Goal: Transaction & Acquisition: Book appointment/travel/reservation

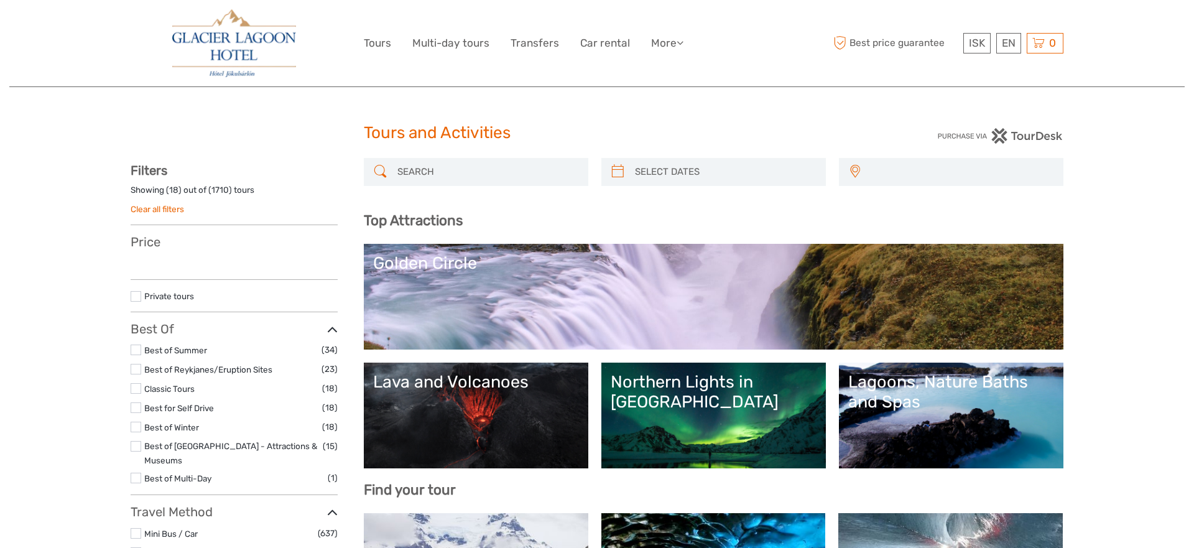
select select
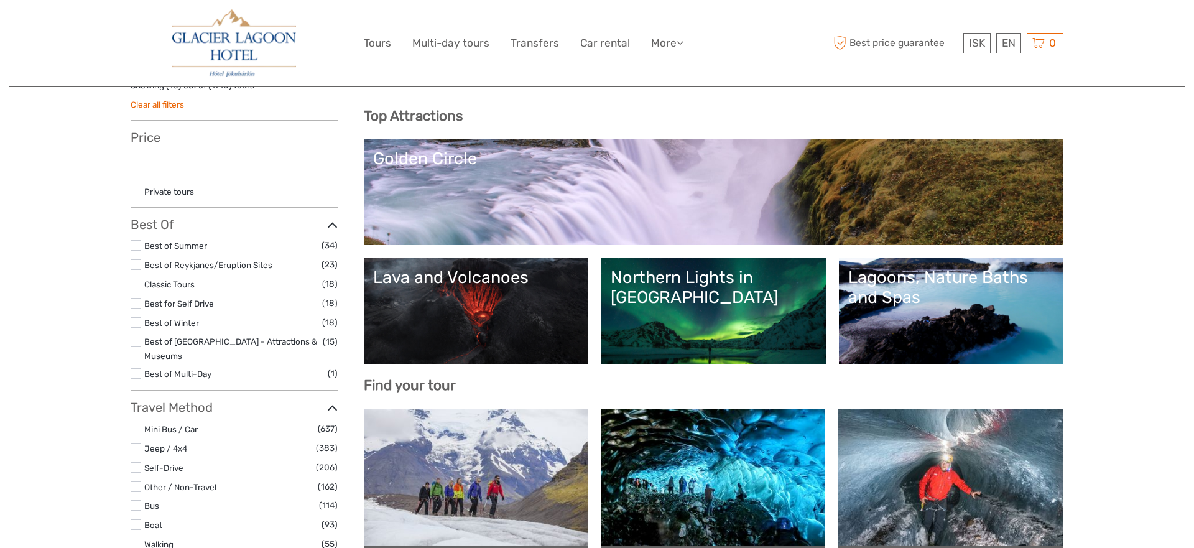
select select
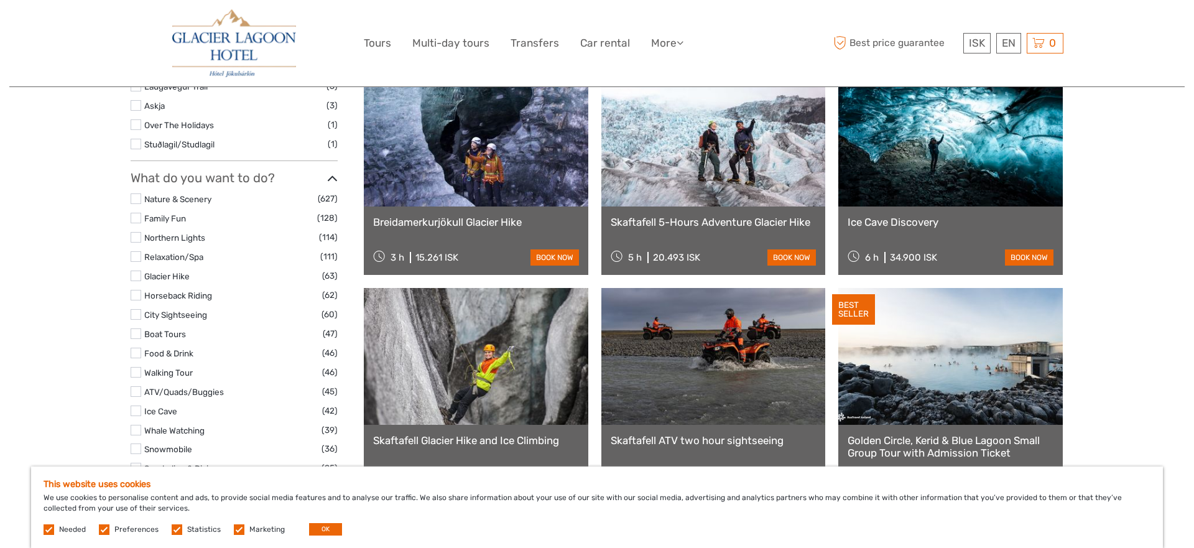
scroll to position [1083, 0]
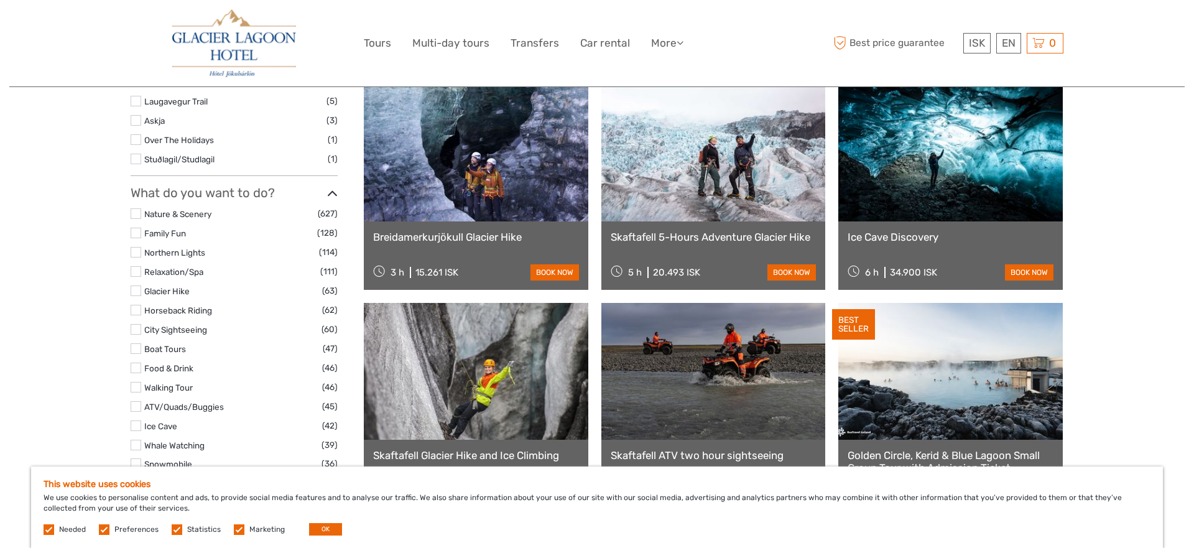
click at [448, 227] on div "Breidamerkurjökull Glacier Hike 3 h 15.261 ISK book now" at bounding box center [476, 255] width 224 height 68
click at [481, 169] on link at bounding box center [476, 153] width 224 height 137
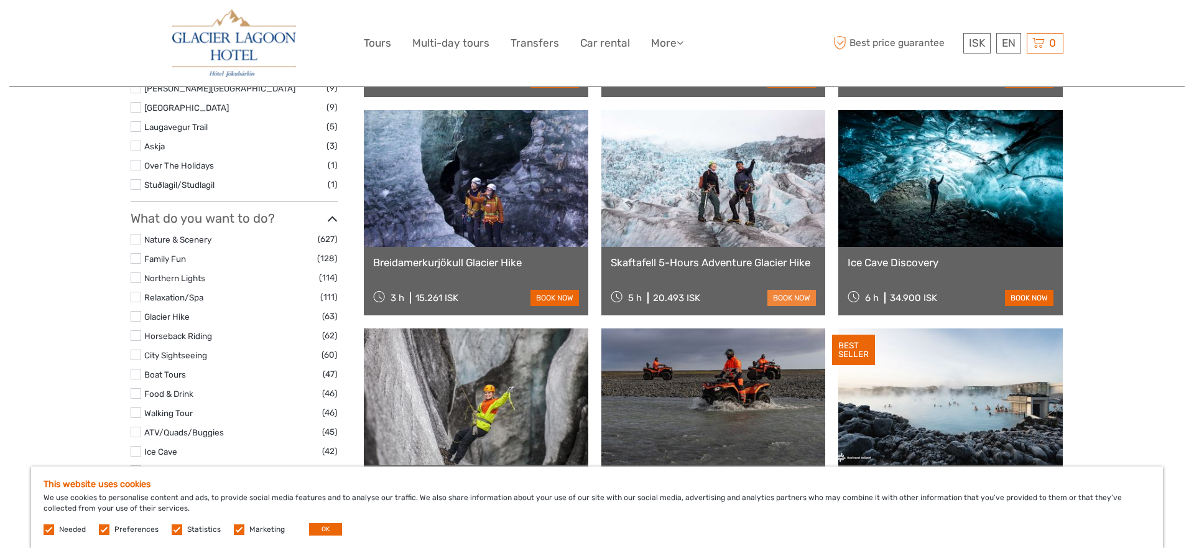
scroll to position [1060, 0]
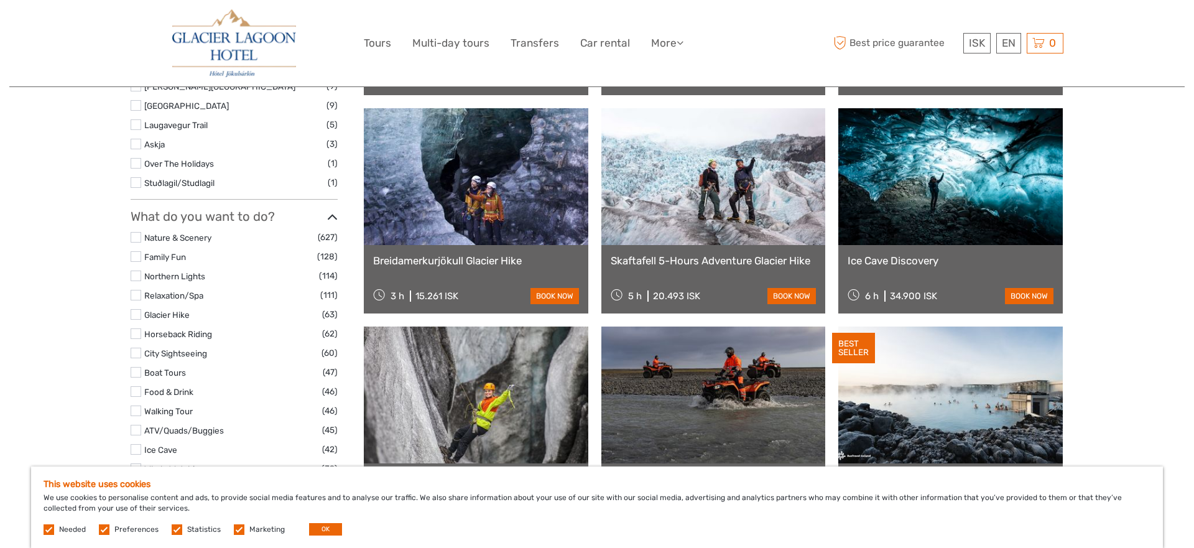
click at [981, 216] on link at bounding box center [950, 176] width 224 height 137
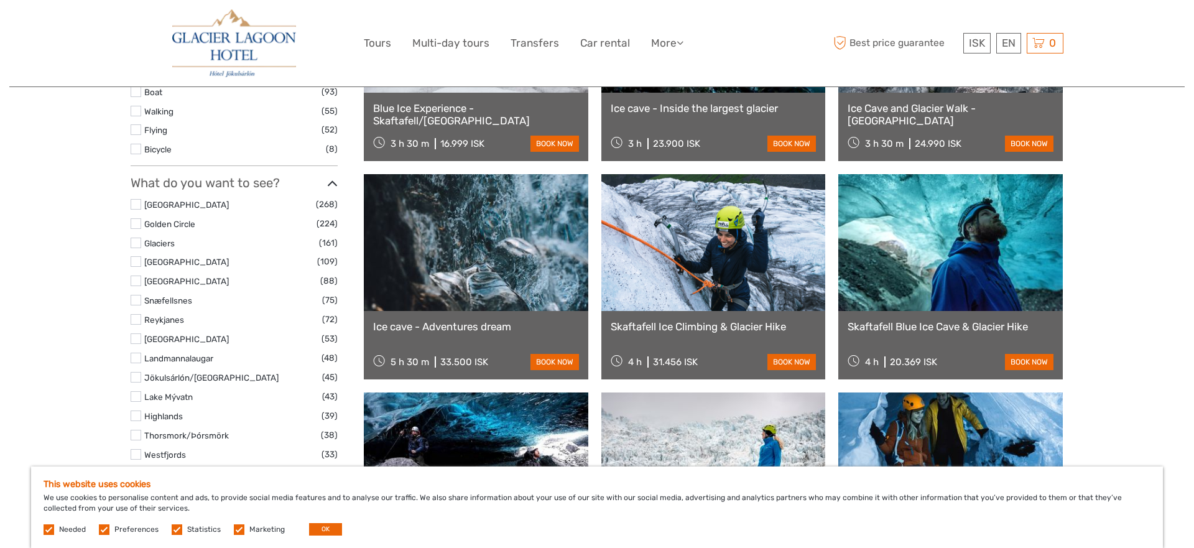
scroll to position [563, 0]
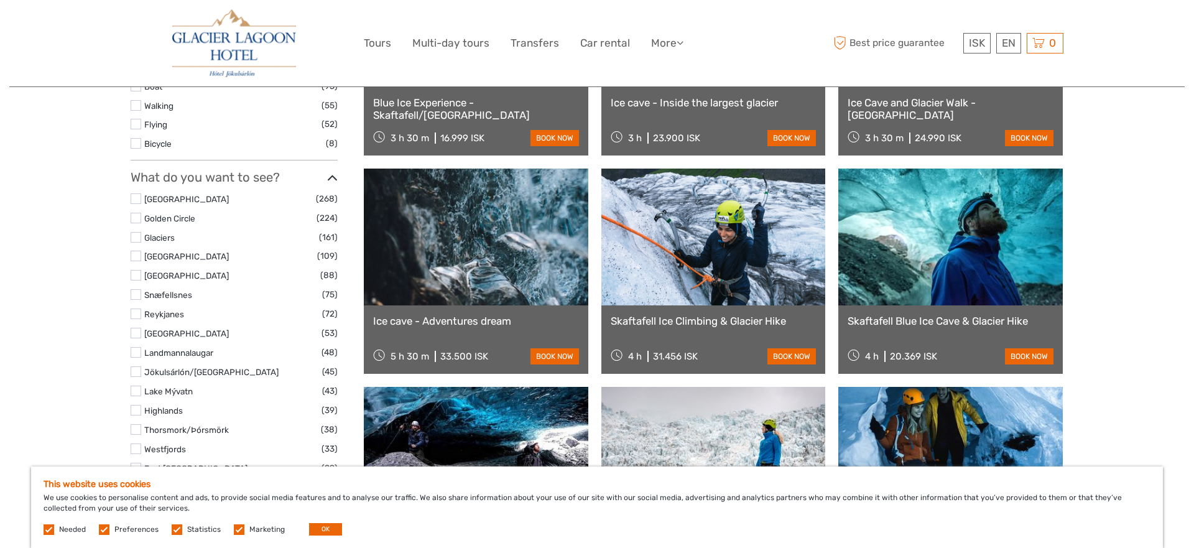
click at [136, 232] on label at bounding box center [136, 237] width 11 height 11
click at [0, 0] on input "checkbox" at bounding box center [0, 0] width 0 height 0
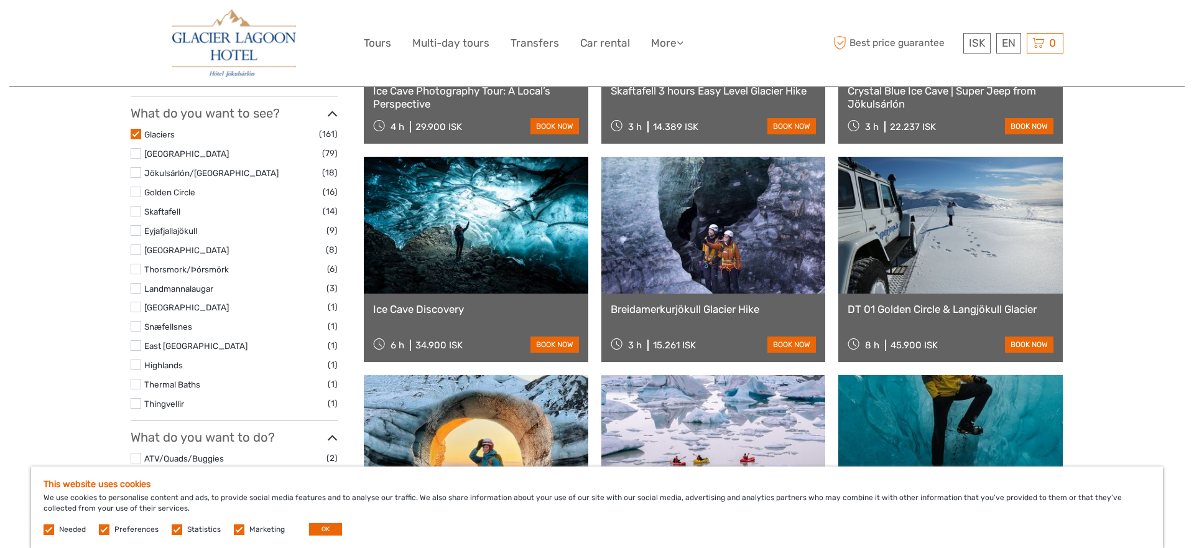
scroll to position [530, 0]
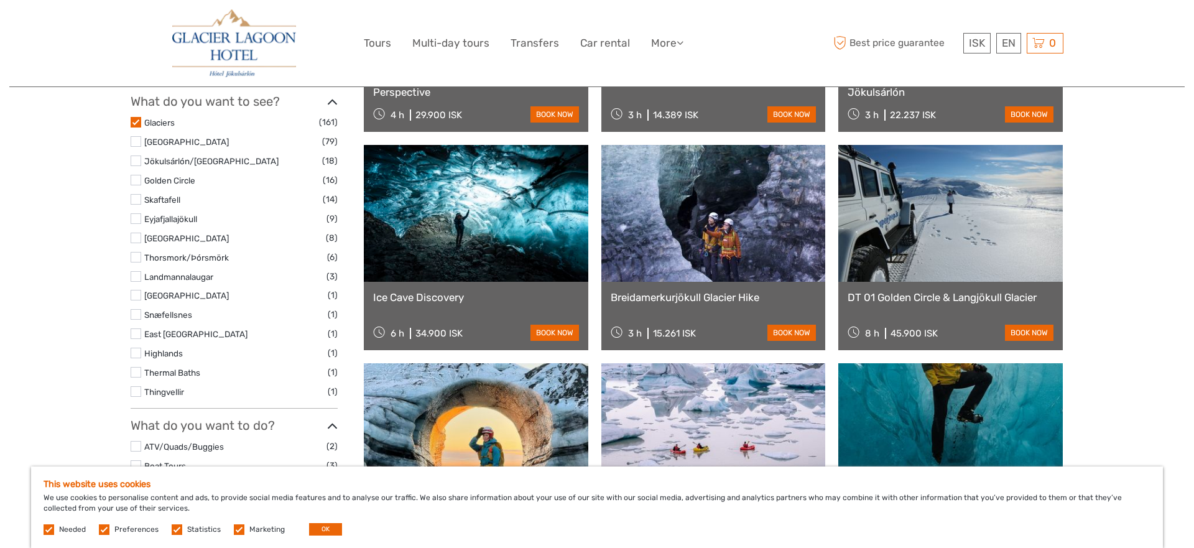
click at [132, 159] on label at bounding box center [136, 160] width 11 height 11
click at [0, 0] on input "checkbox" at bounding box center [0, 0] width 0 height 0
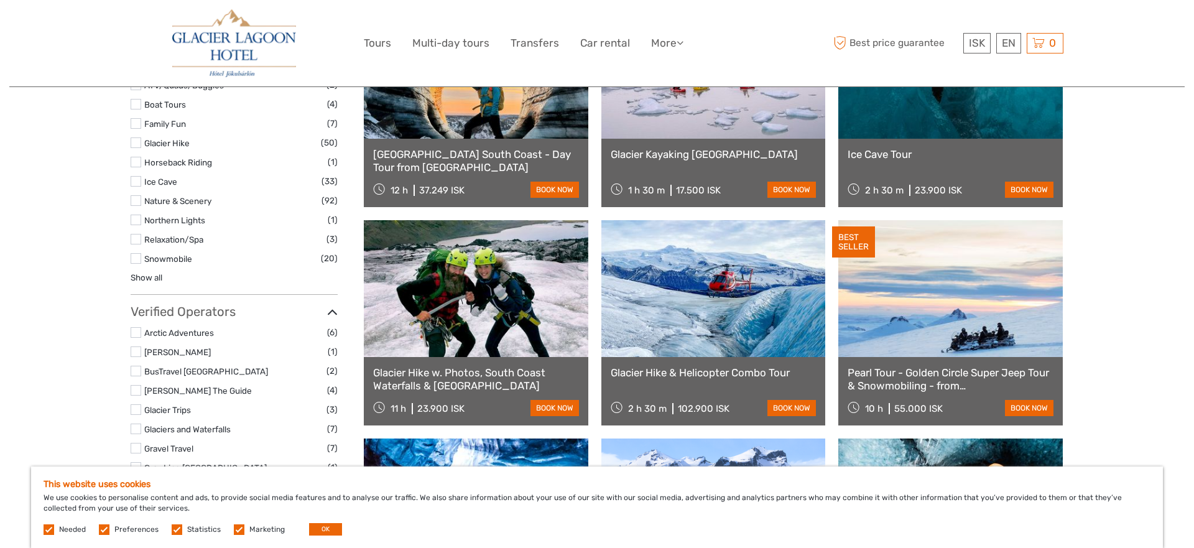
scroll to position [840, 0]
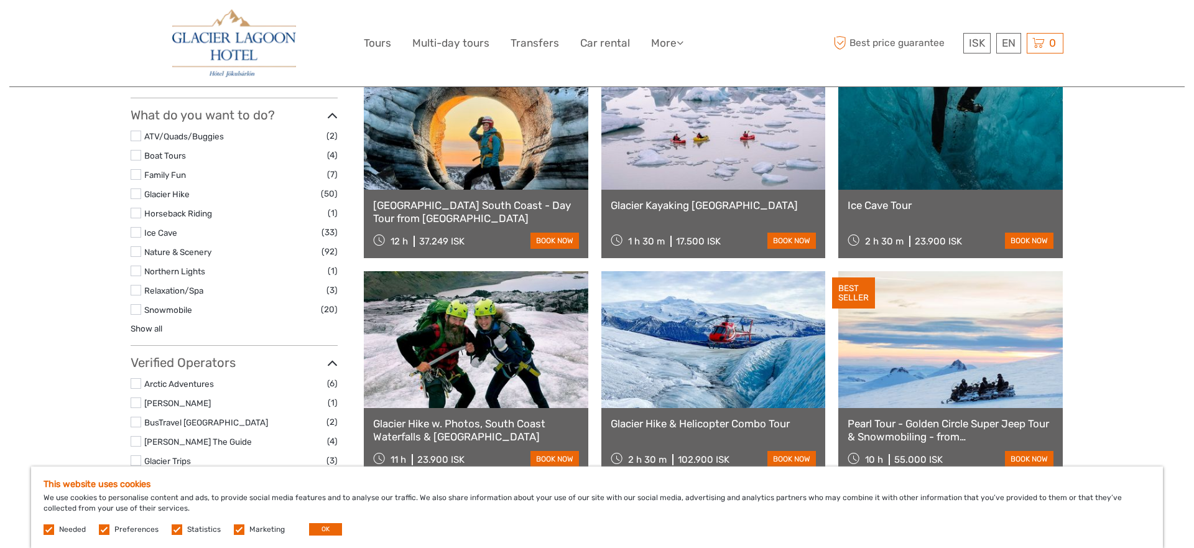
click at [134, 191] on label at bounding box center [136, 193] width 11 height 11
click at [0, 0] on input "checkbox" at bounding box center [0, 0] width 0 height 0
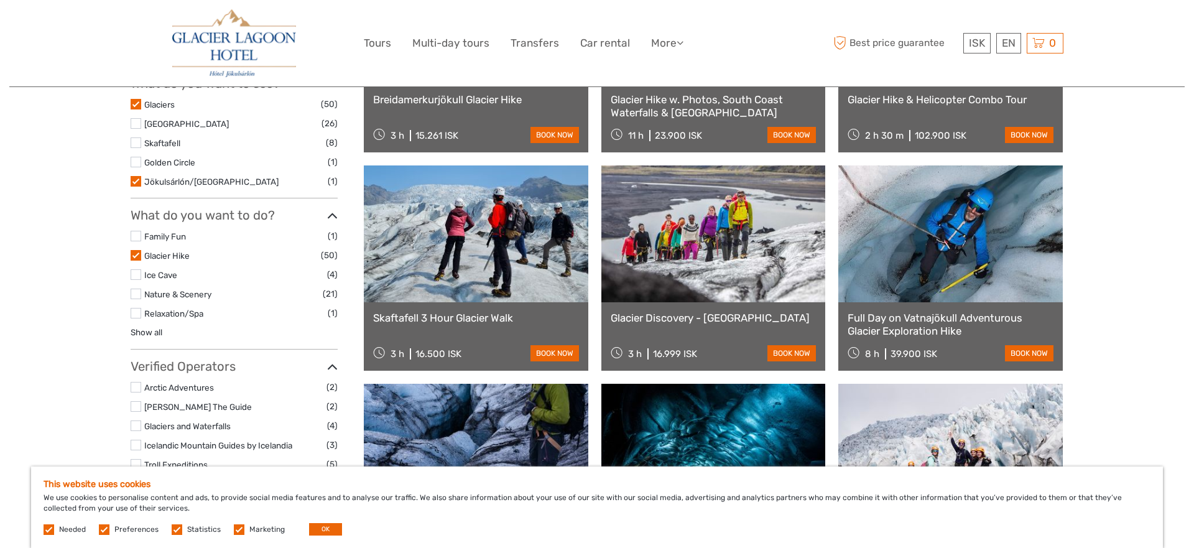
scroll to position [537, 0]
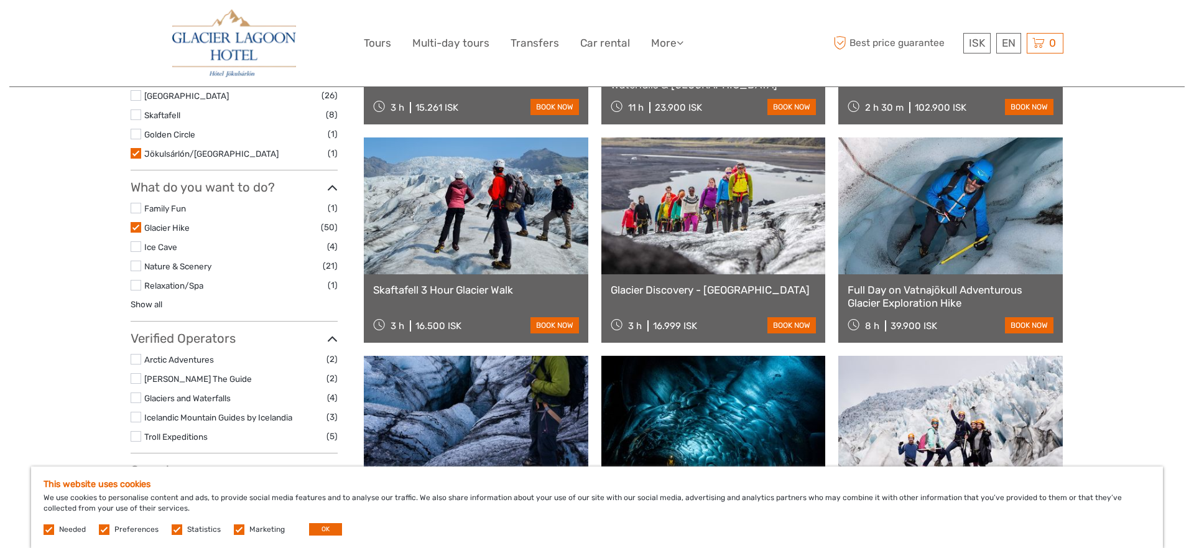
click at [135, 249] on label at bounding box center [136, 246] width 11 height 11
click at [0, 0] on input "checkbox" at bounding box center [0, 0] width 0 height 0
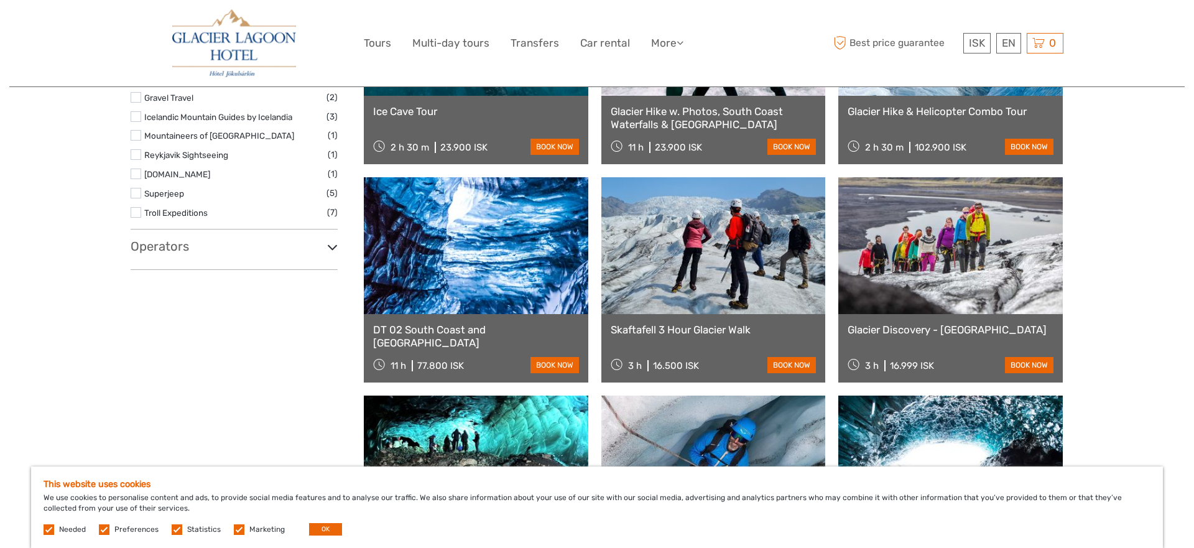
scroll to position [942, 0]
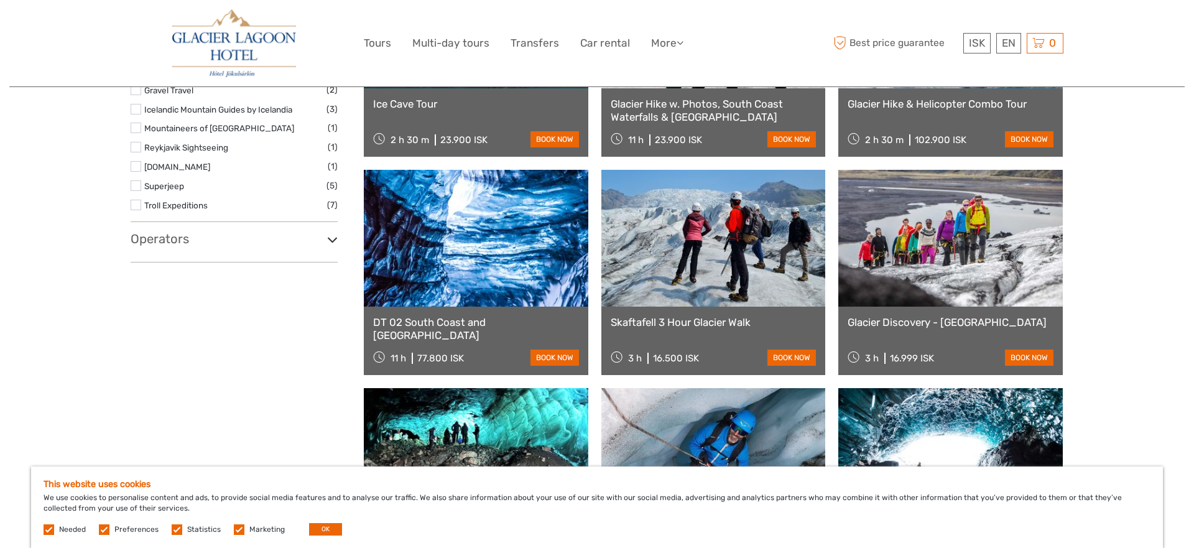
click at [157, 244] on h3 "Operators" at bounding box center [234, 238] width 207 height 15
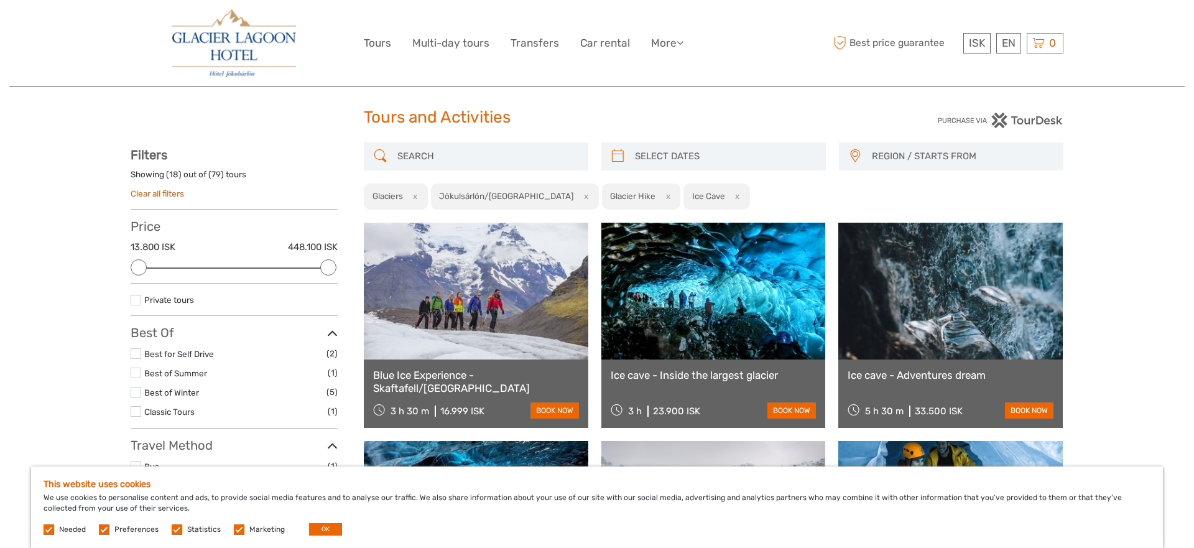
scroll to position [0, 0]
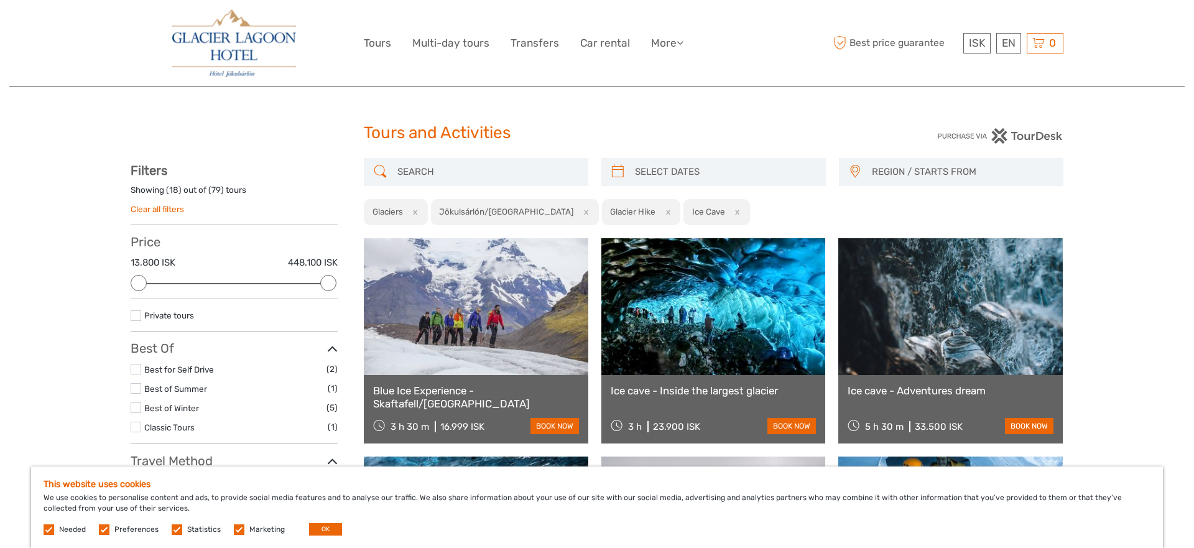
type input "06/10/2025"
click at [750, 166] on input "search" at bounding box center [725, 172] width 190 height 22
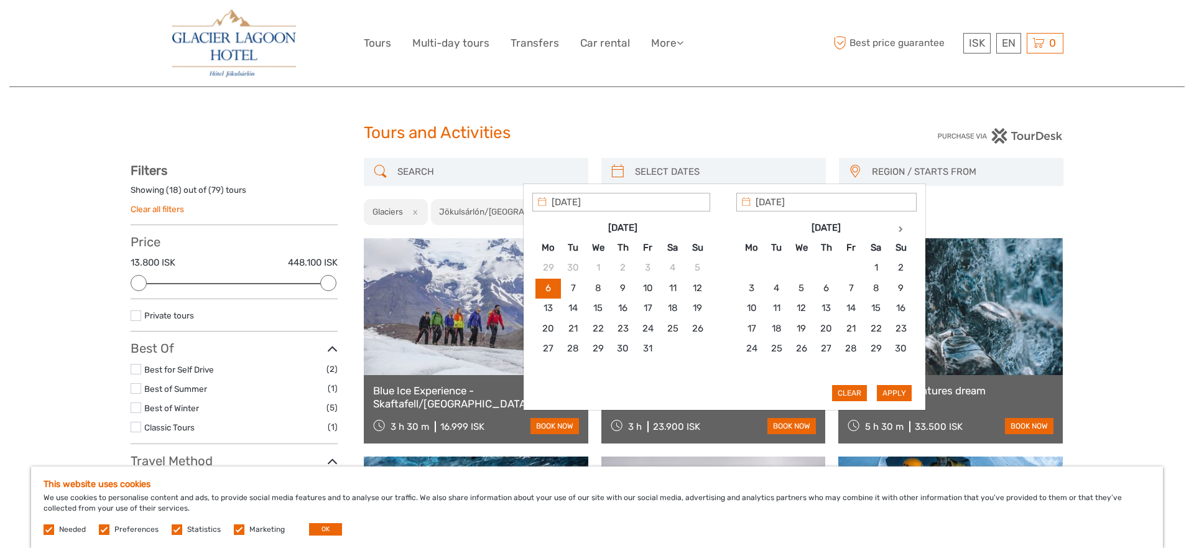
type input "06/10/2025"
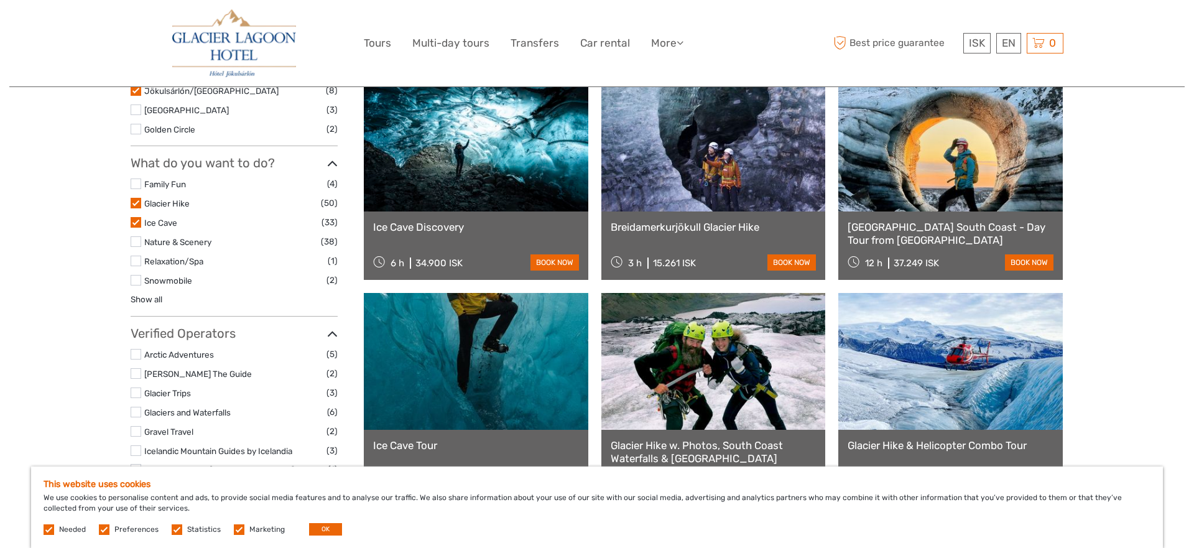
scroll to position [601, 0]
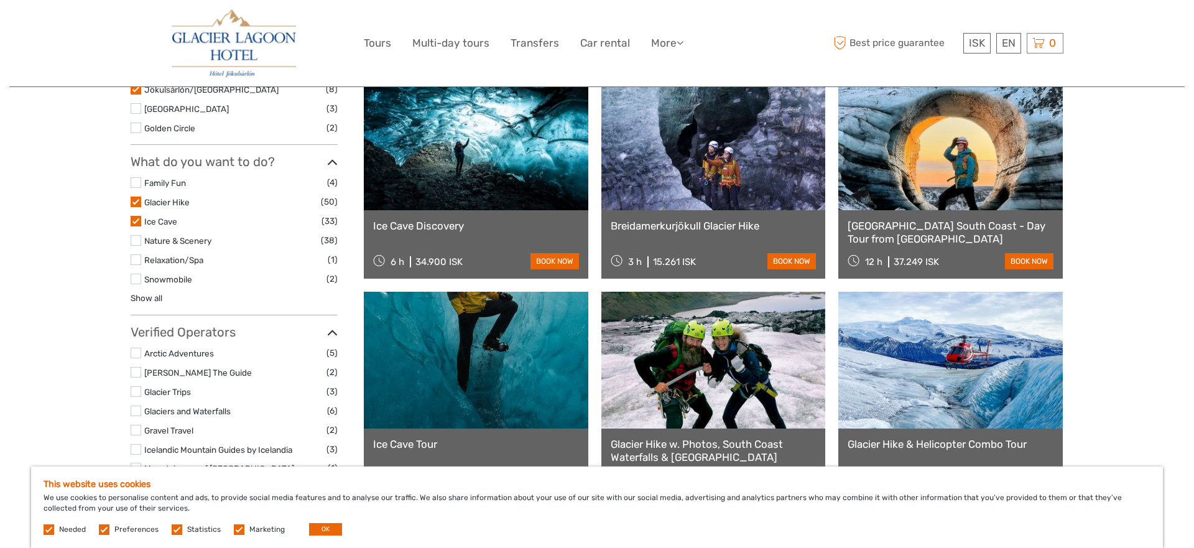
click at [507, 354] on link at bounding box center [476, 360] width 224 height 137
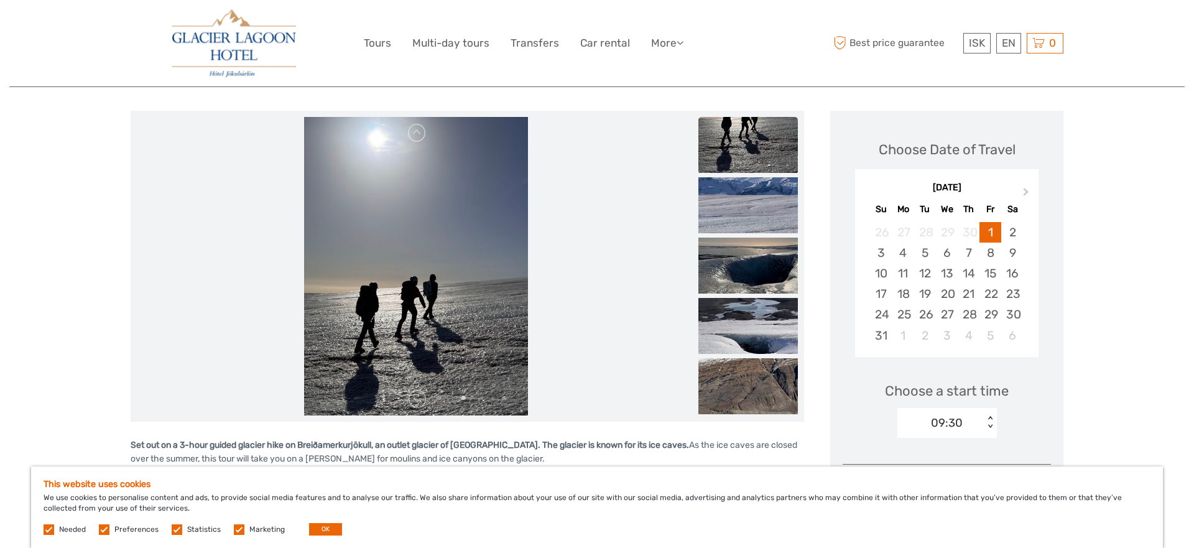
scroll to position [137, 0]
click at [751, 269] on img at bounding box center [748, 265] width 100 height 56
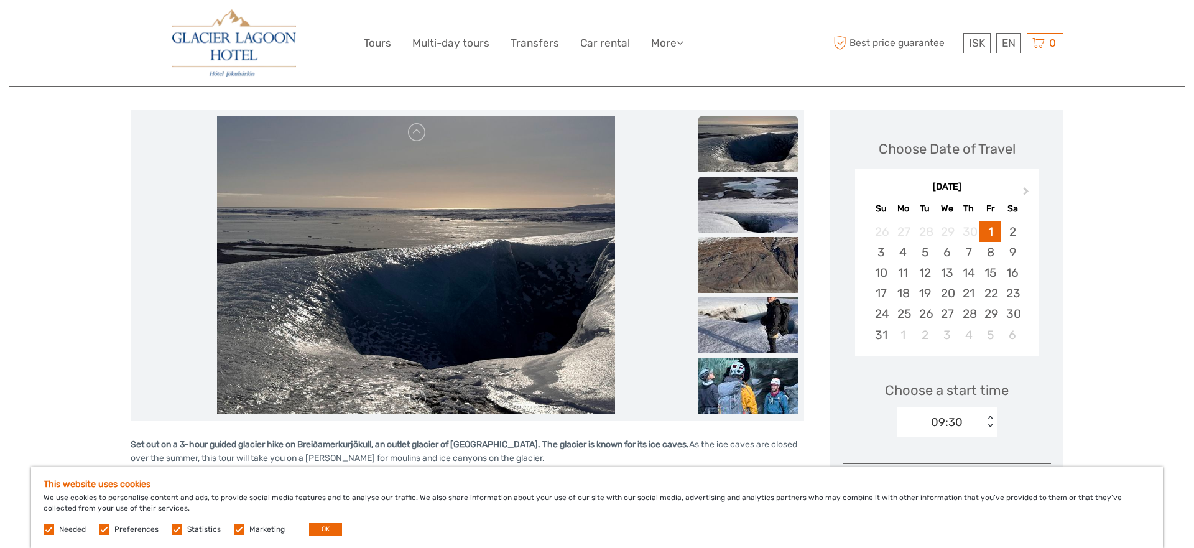
click at [761, 212] on img at bounding box center [748, 205] width 100 height 56
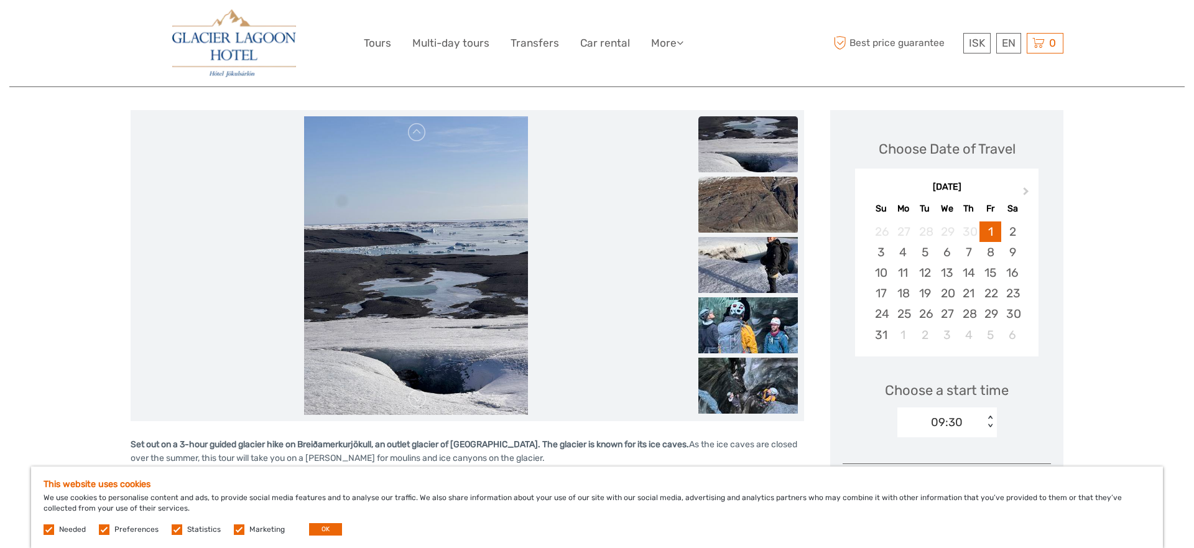
click at [760, 211] on img at bounding box center [748, 205] width 100 height 56
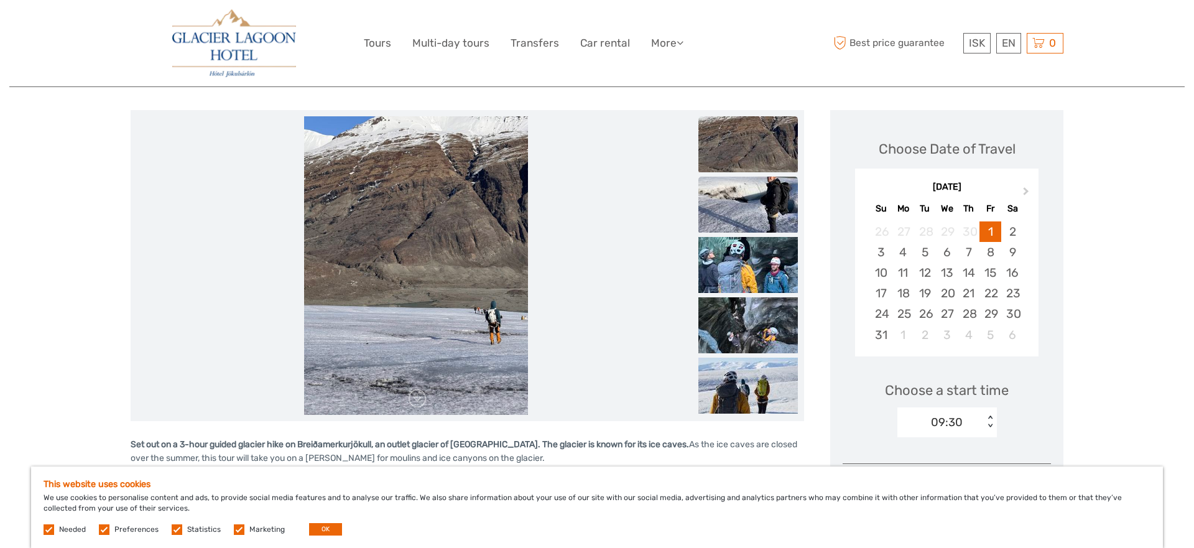
click at [758, 228] on img at bounding box center [748, 205] width 100 height 56
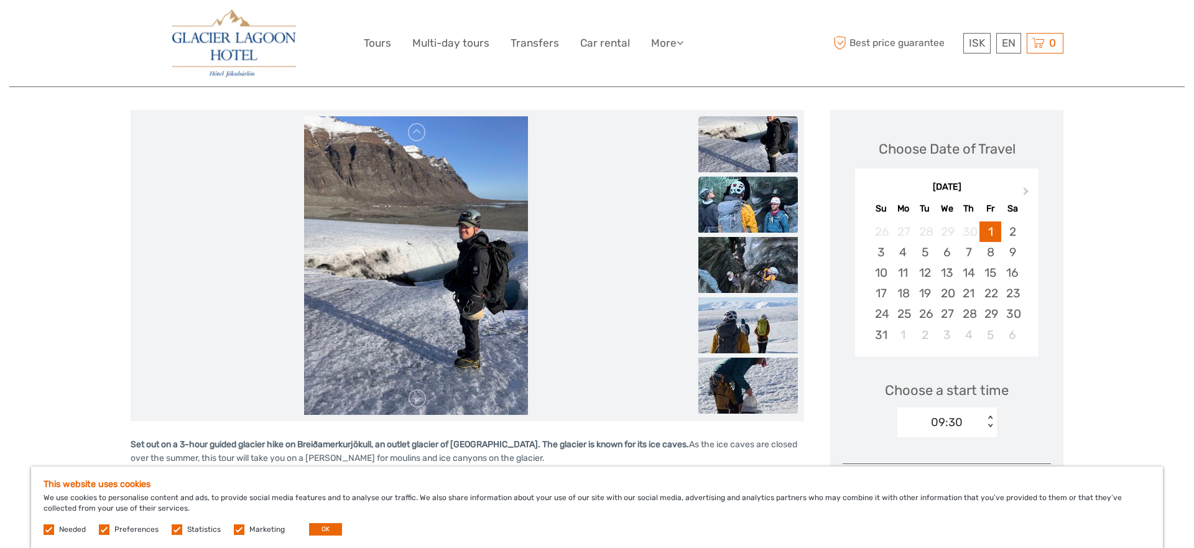
click at [757, 206] on img at bounding box center [748, 205] width 100 height 56
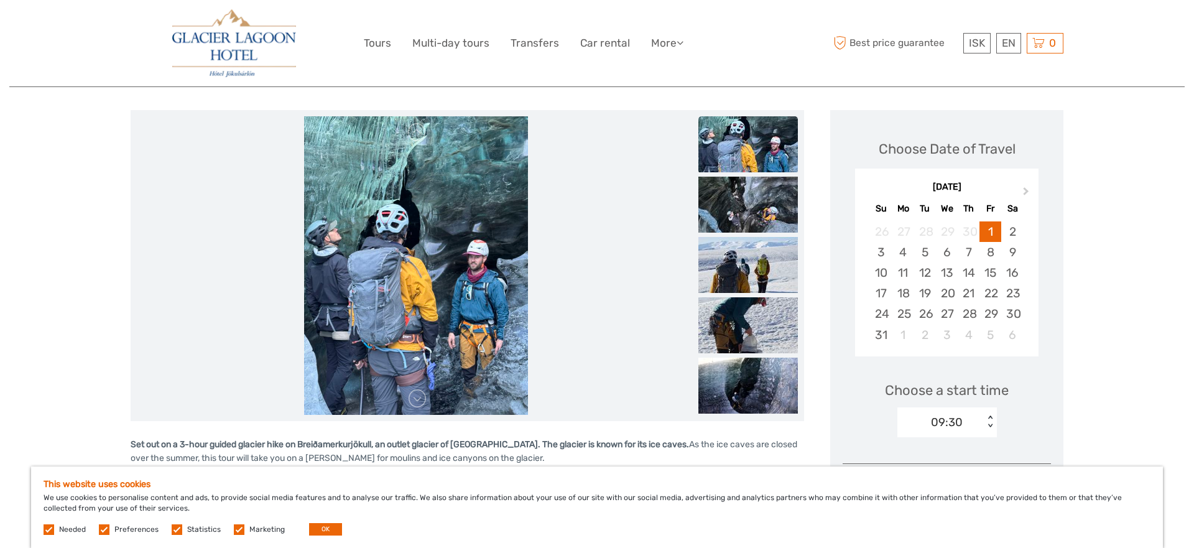
click at [757, 206] on img at bounding box center [748, 205] width 100 height 56
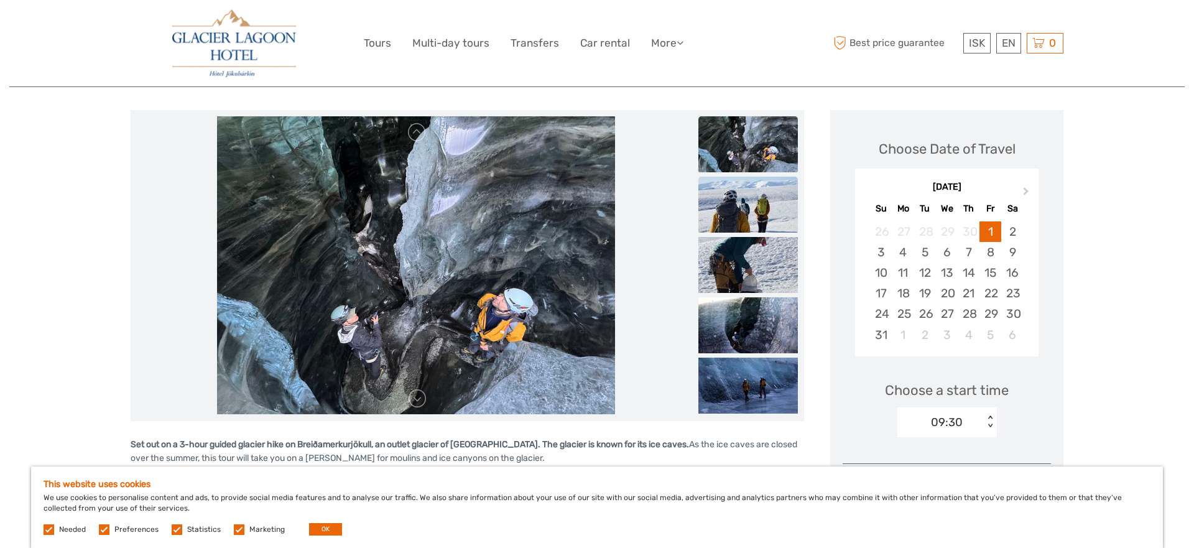
click at [754, 225] on img at bounding box center [748, 205] width 100 height 56
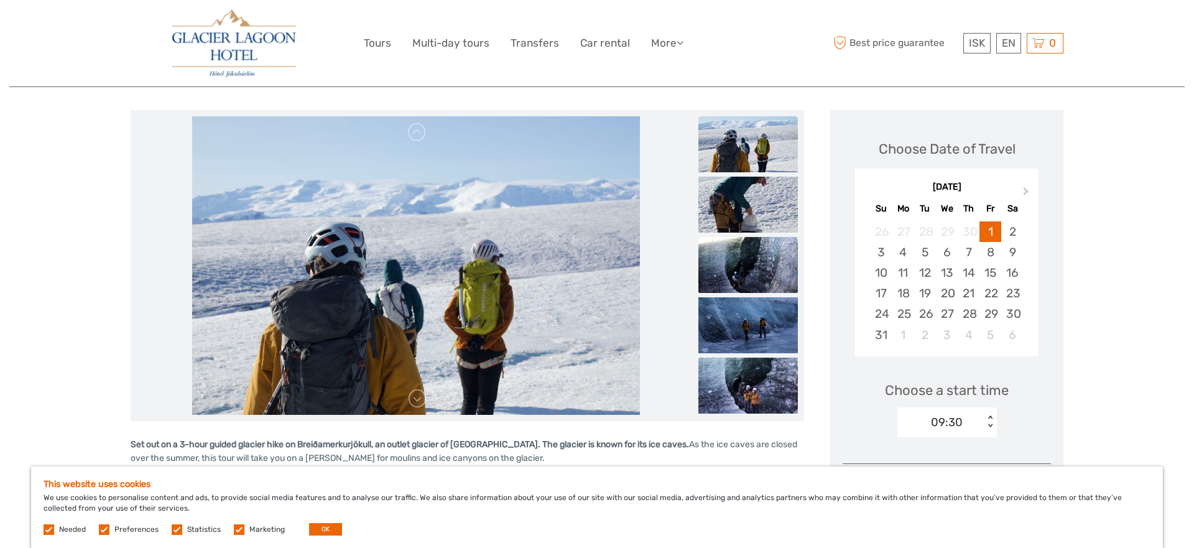
click at [754, 259] on img at bounding box center [748, 265] width 100 height 56
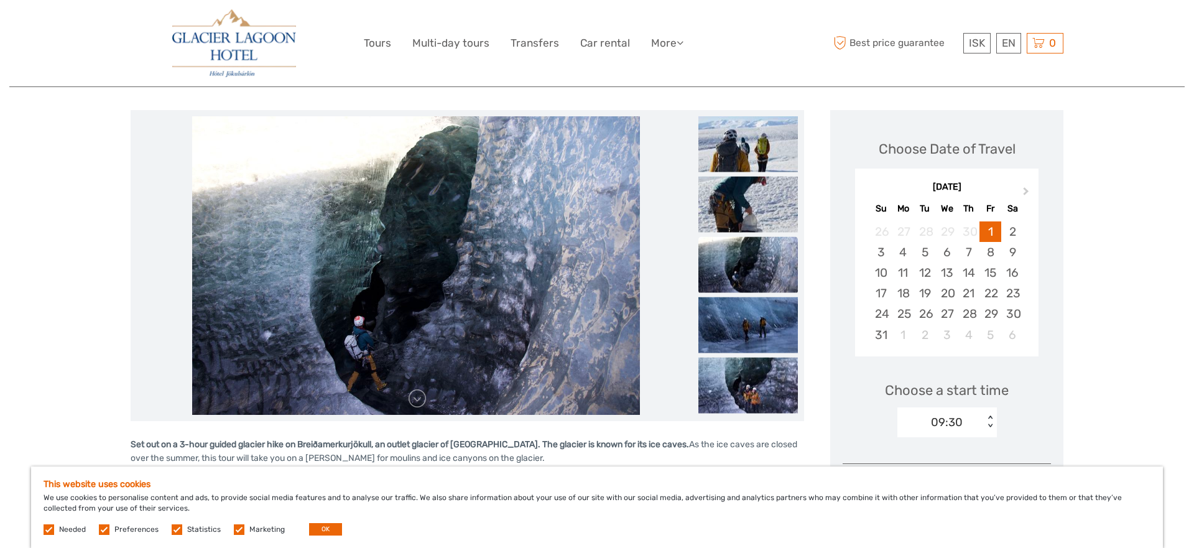
click at [750, 257] on img at bounding box center [748, 264] width 100 height 56
click at [751, 315] on img at bounding box center [748, 325] width 100 height 56
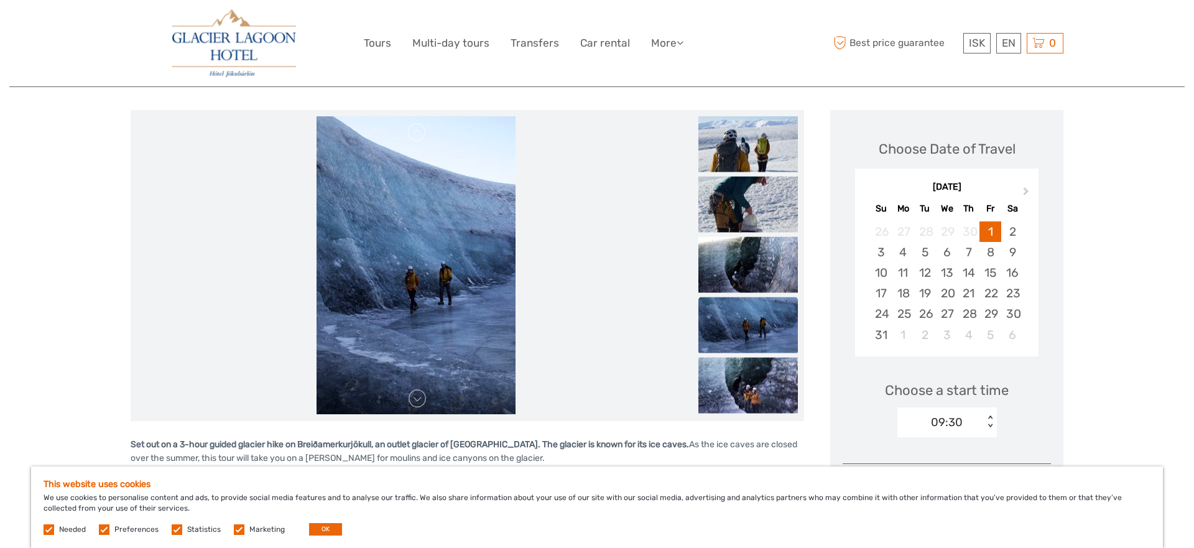
click at [754, 340] on img at bounding box center [748, 325] width 100 height 56
click at [755, 381] on img at bounding box center [748, 385] width 100 height 56
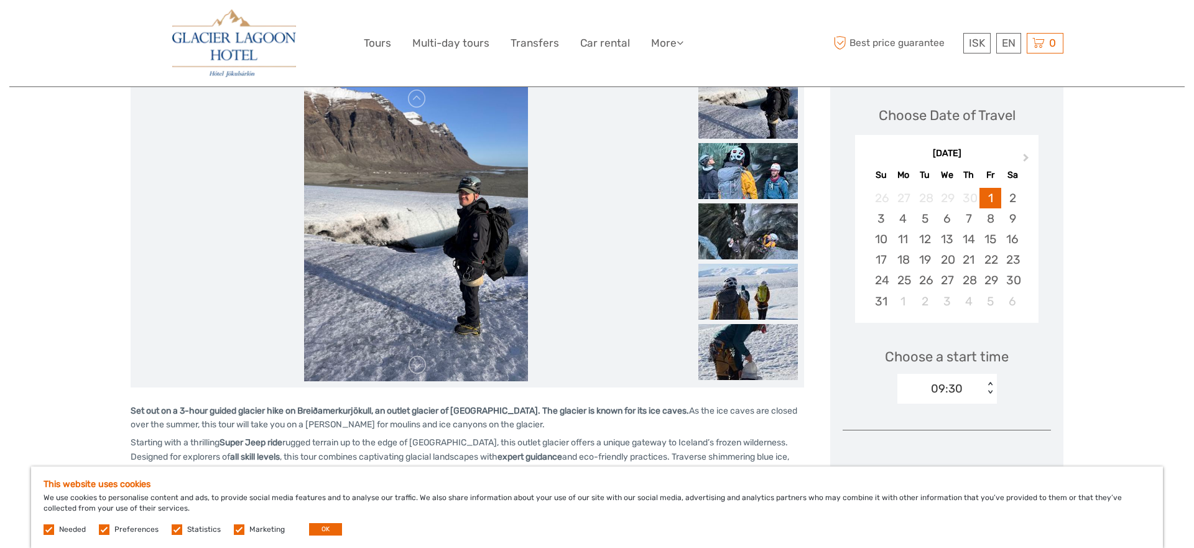
scroll to position [174, 0]
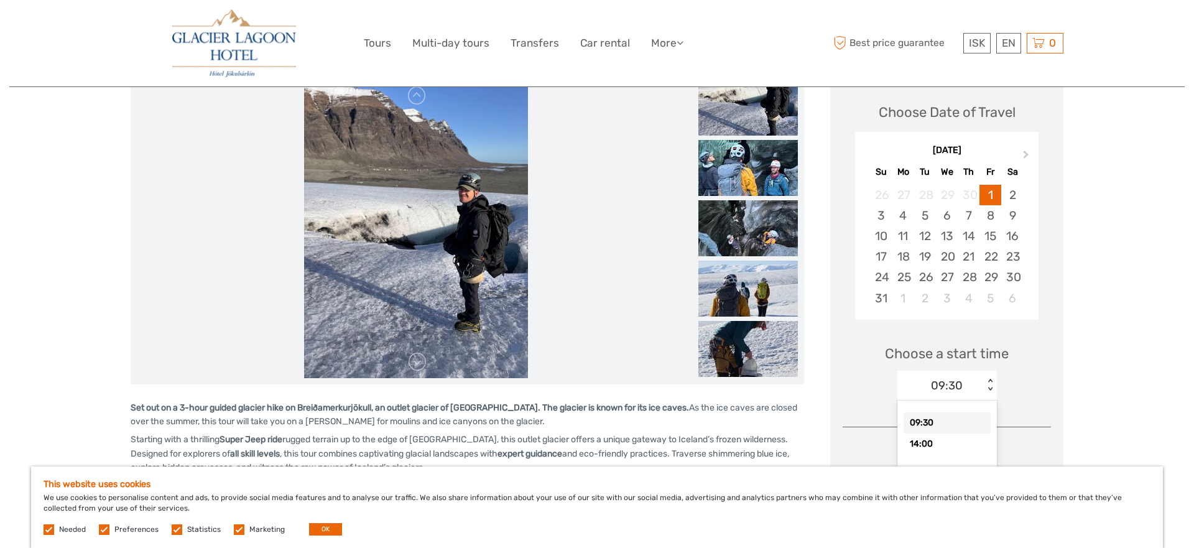
click at [925, 381] on div "09:30" at bounding box center [940, 385] width 86 height 19
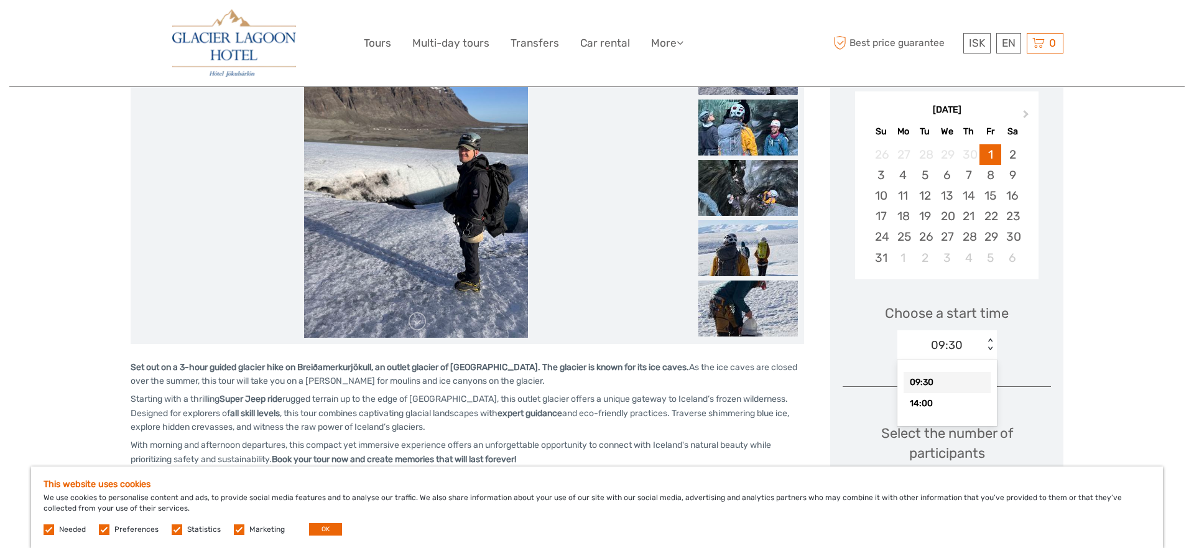
scroll to position [209, 0]
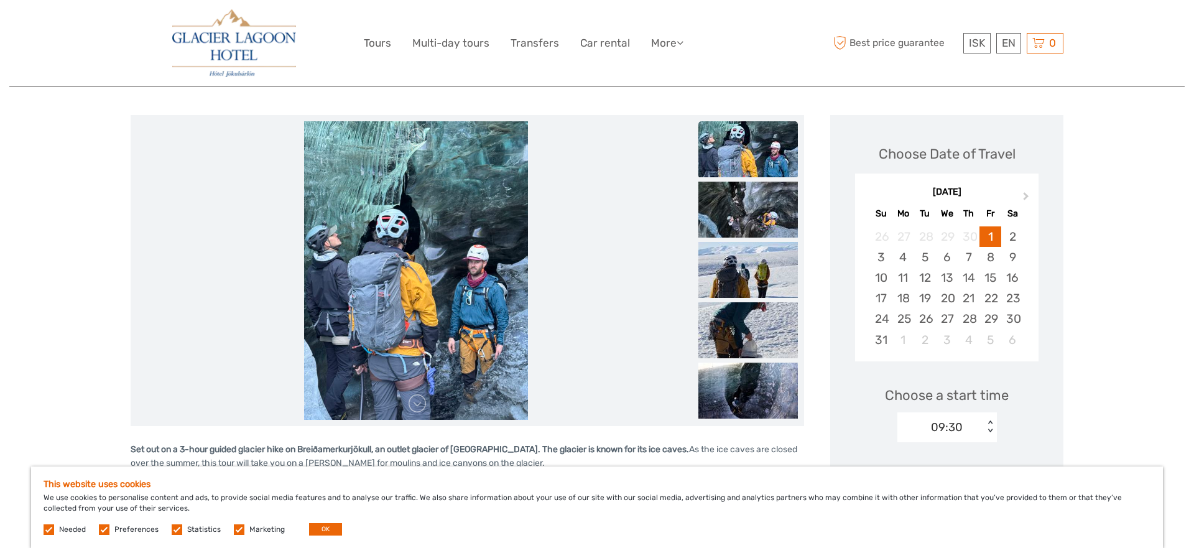
scroll to position [131, 0]
click at [950, 197] on div "May 2026" at bounding box center [946, 193] width 183 height 13
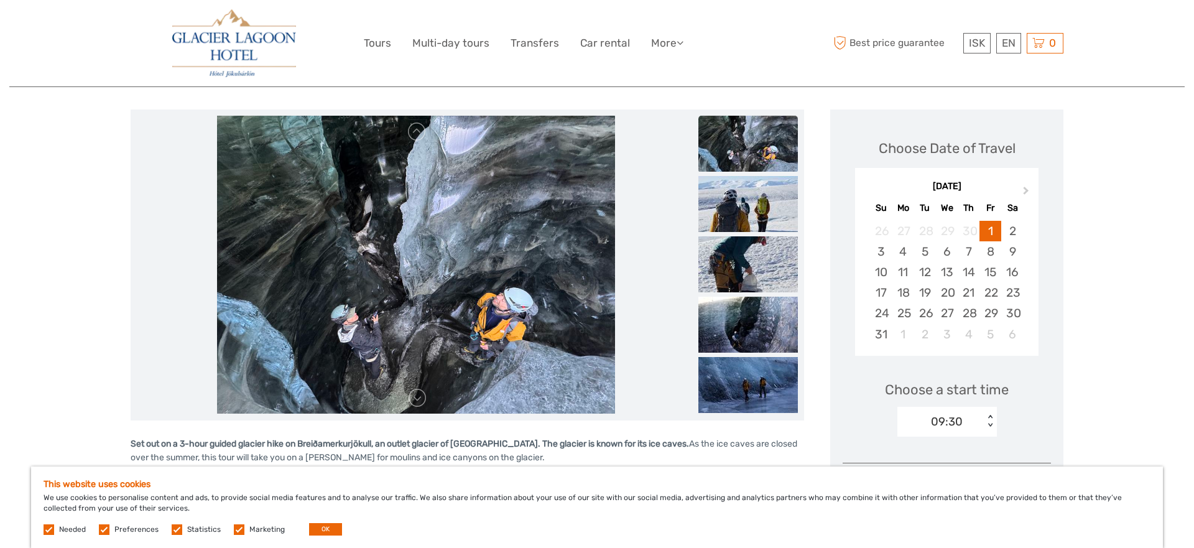
scroll to position [138, 0]
click at [1026, 188] on span "Next Month" at bounding box center [1026, 192] width 0 height 18
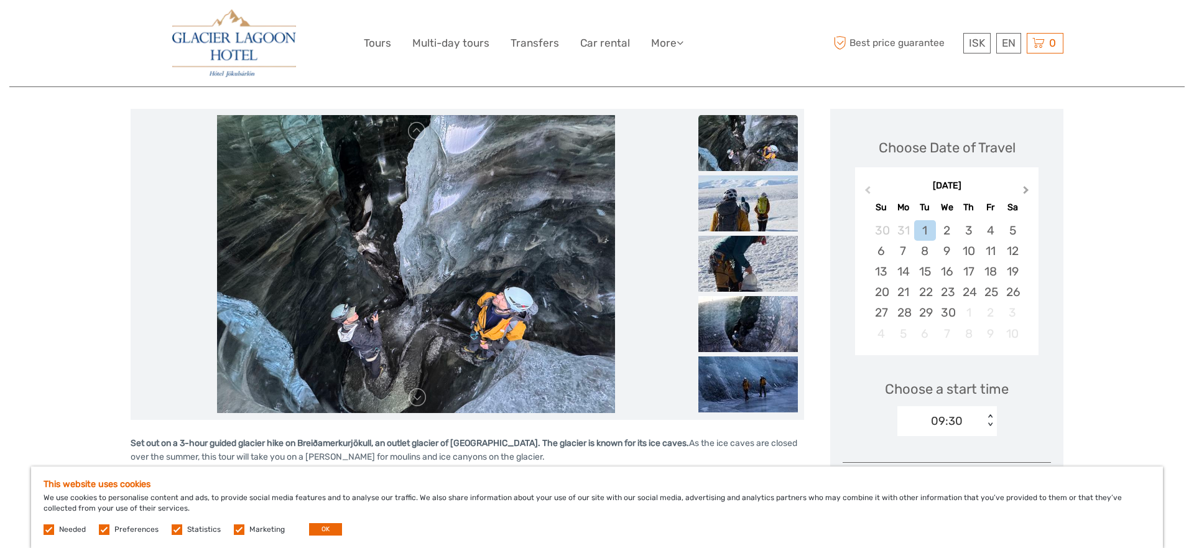
click at [1026, 188] on span "Next Month" at bounding box center [1026, 192] width 0 height 18
click at [878, 188] on div "November 2026" at bounding box center [946, 186] width 183 height 13
click at [873, 188] on button "Previous Month" at bounding box center [866, 193] width 20 height 20
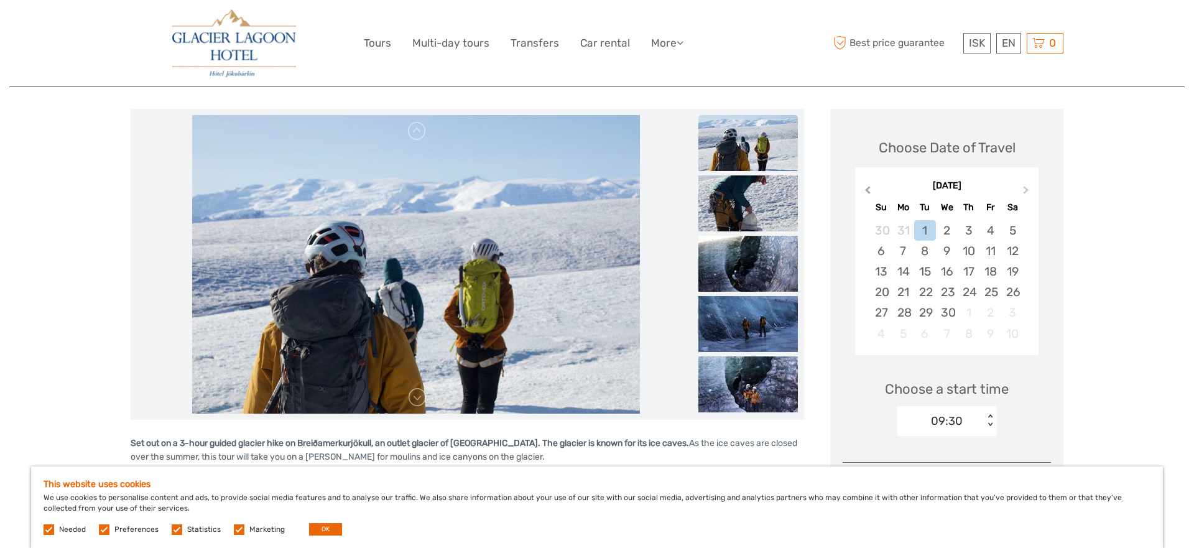
click at [873, 188] on button "Previous Month" at bounding box center [866, 193] width 20 height 20
click at [873, 188] on div "May 2026" at bounding box center [946, 186] width 183 height 13
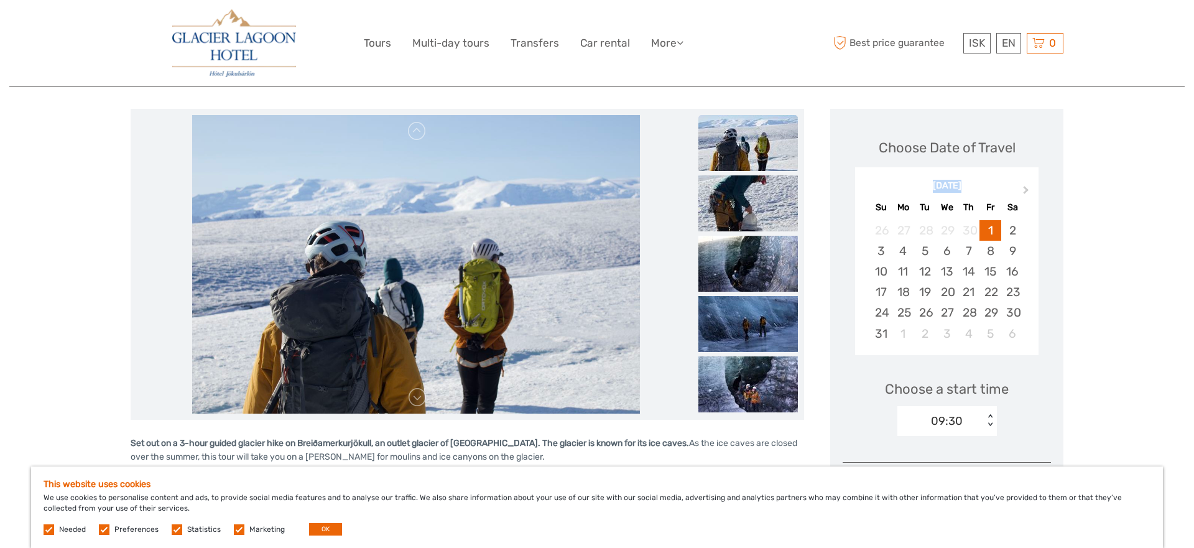
click at [873, 188] on div "May 2026" at bounding box center [946, 186] width 183 height 13
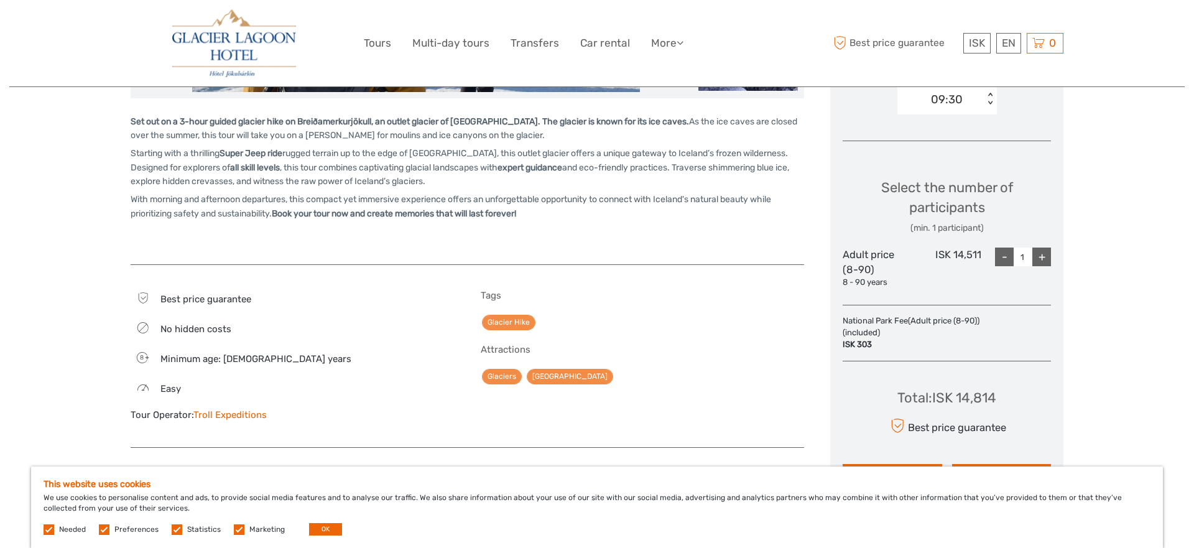
scroll to position [492, 0]
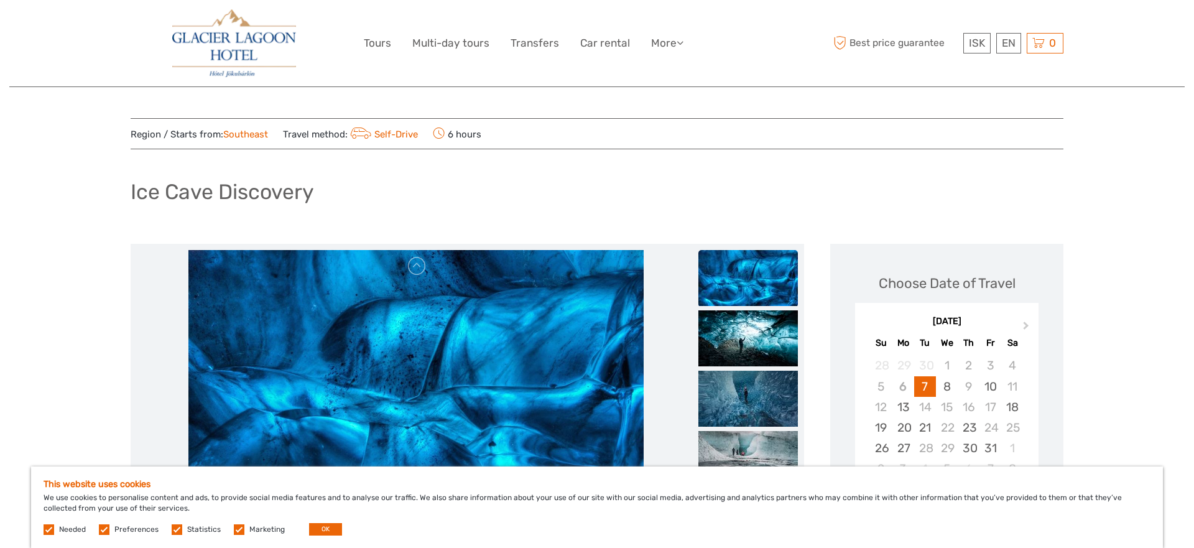
scroll to position [184, 0]
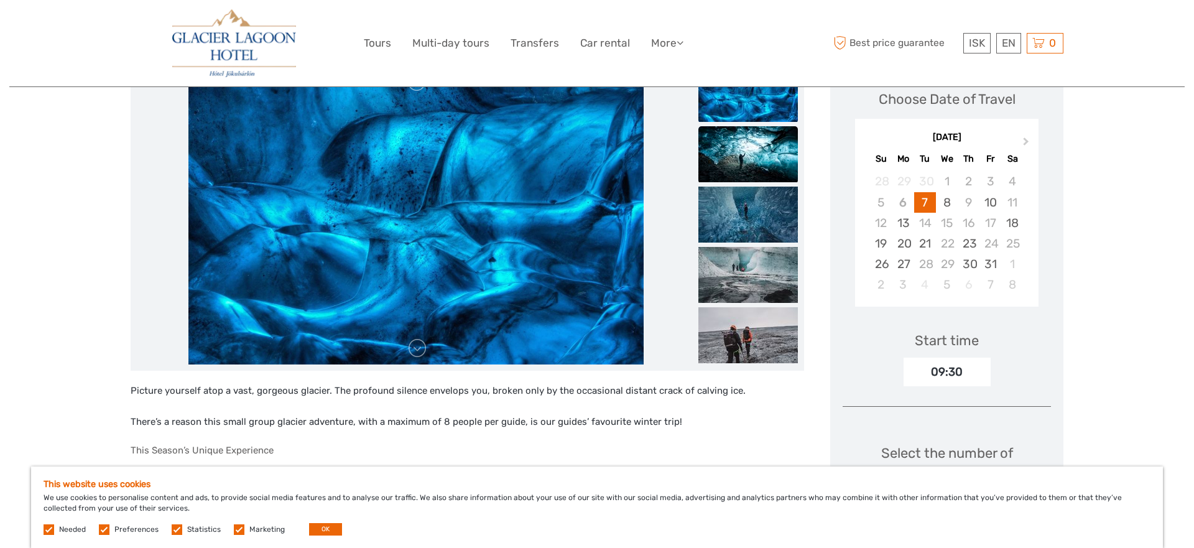
click at [756, 163] on img at bounding box center [748, 154] width 100 height 56
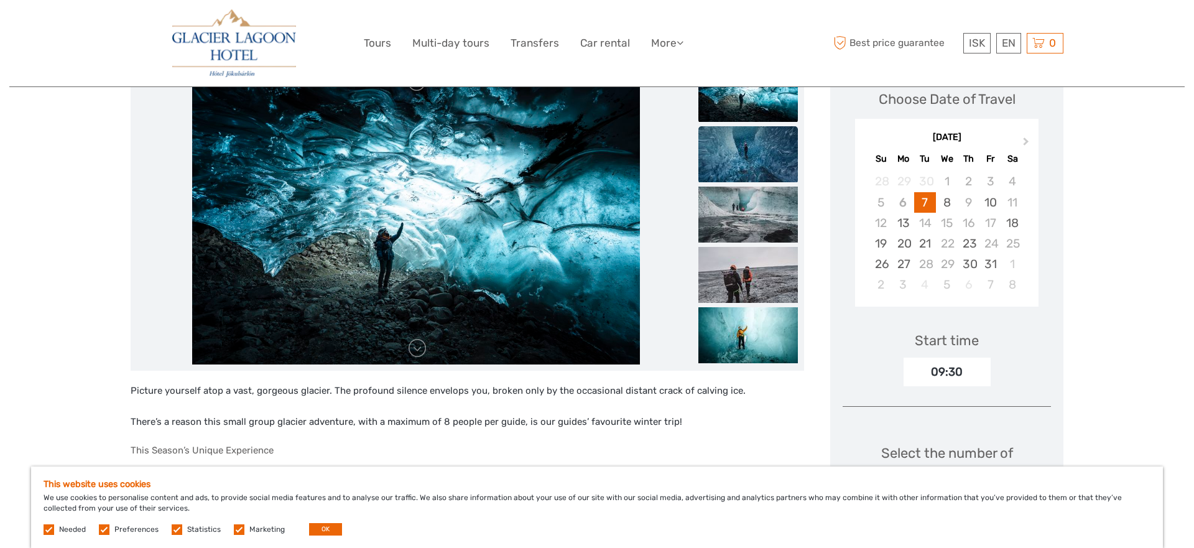
click at [751, 180] on img at bounding box center [748, 154] width 100 height 56
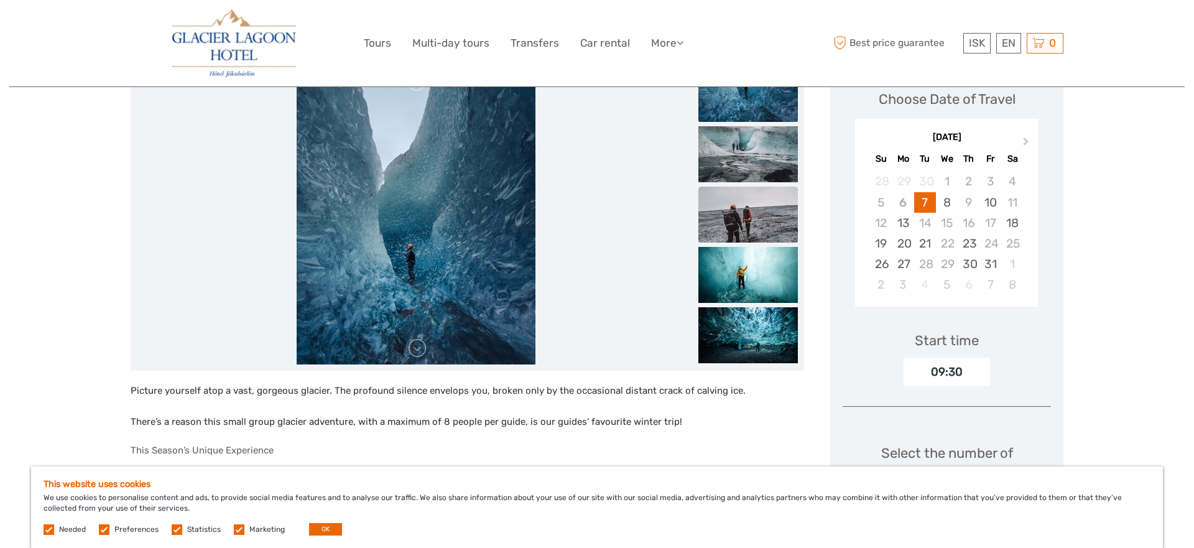
click at [746, 196] on img at bounding box center [748, 215] width 100 height 56
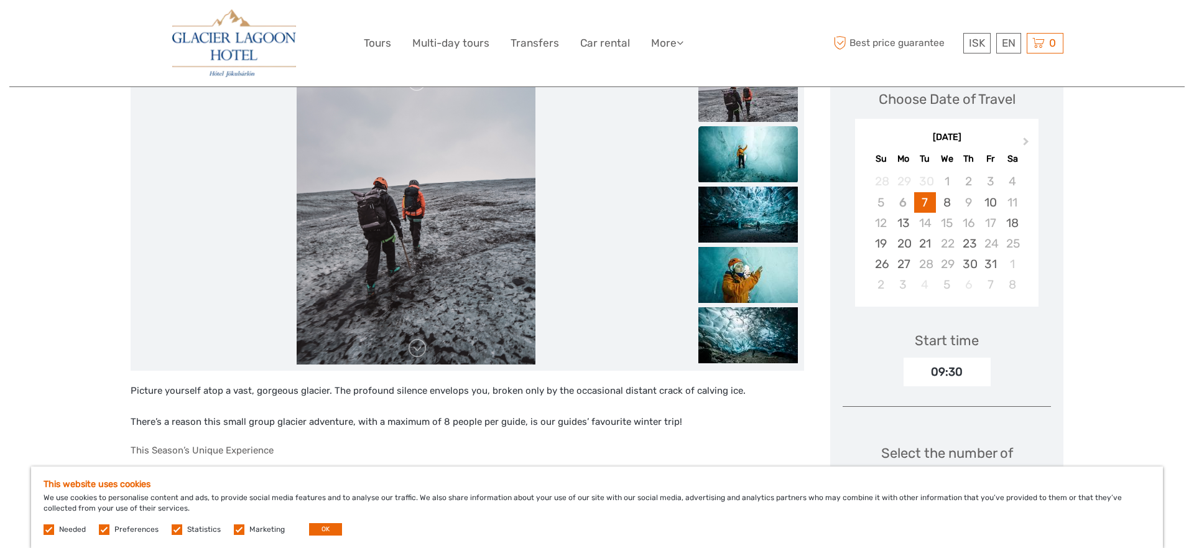
click at [753, 155] on img at bounding box center [748, 154] width 100 height 56
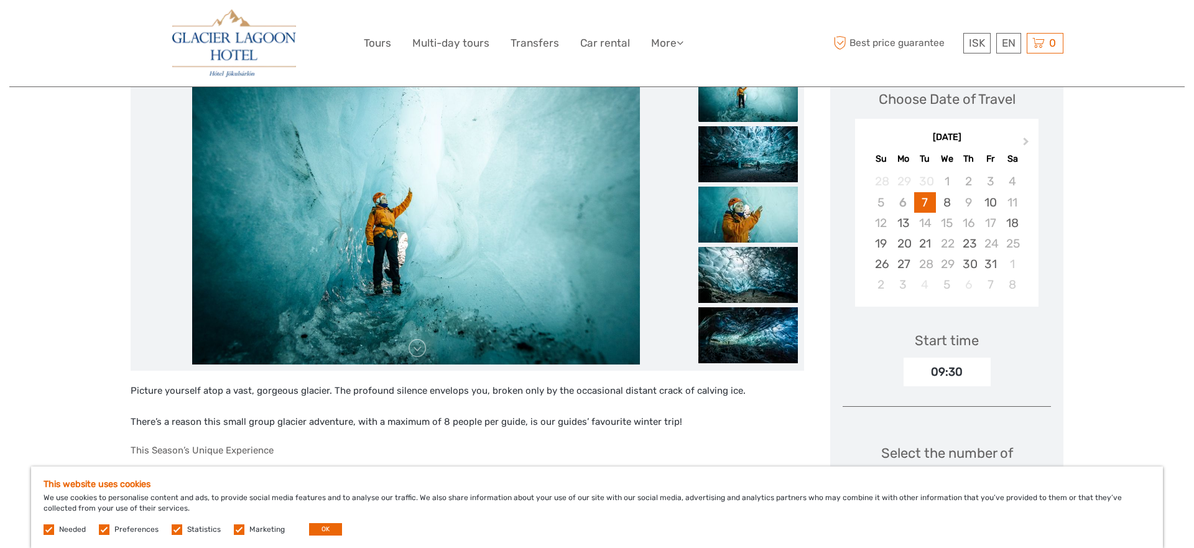
click at [753, 155] on img at bounding box center [748, 154] width 100 height 56
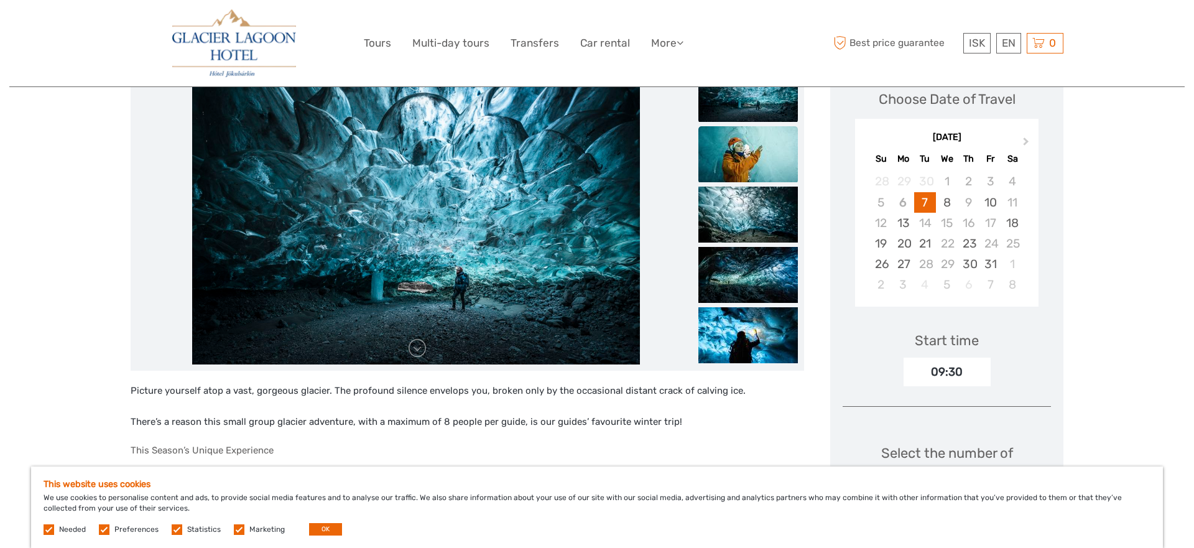
click at [749, 172] on img at bounding box center [748, 154] width 100 height 56
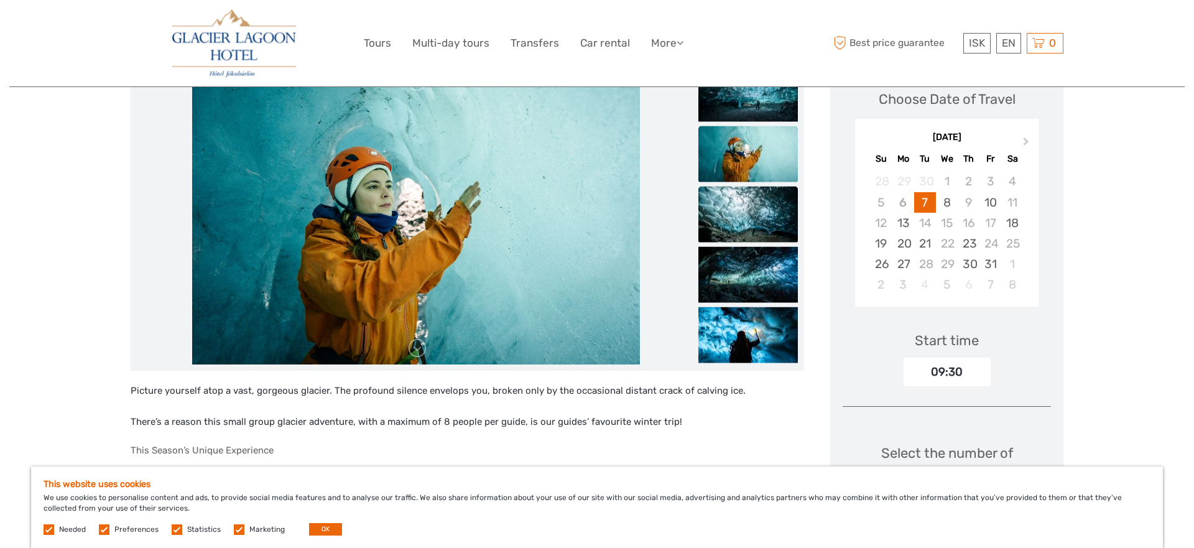
click at [746, 204] on img at bounding box center [748, 215] width 100 height 56
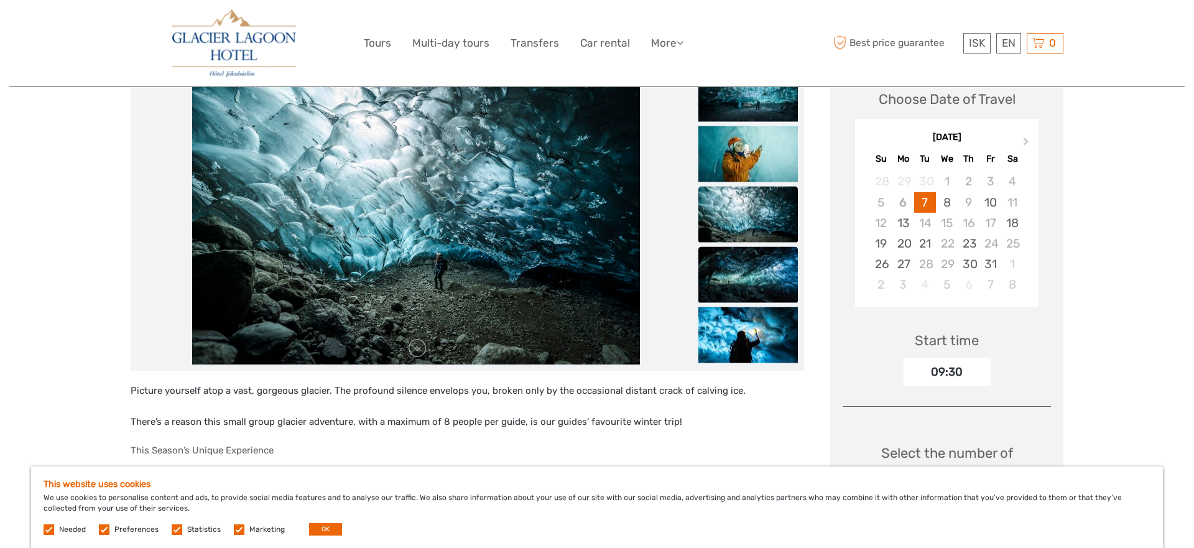
click at [739, 266] on img at bounding box center [748, 275] width 100 height 56
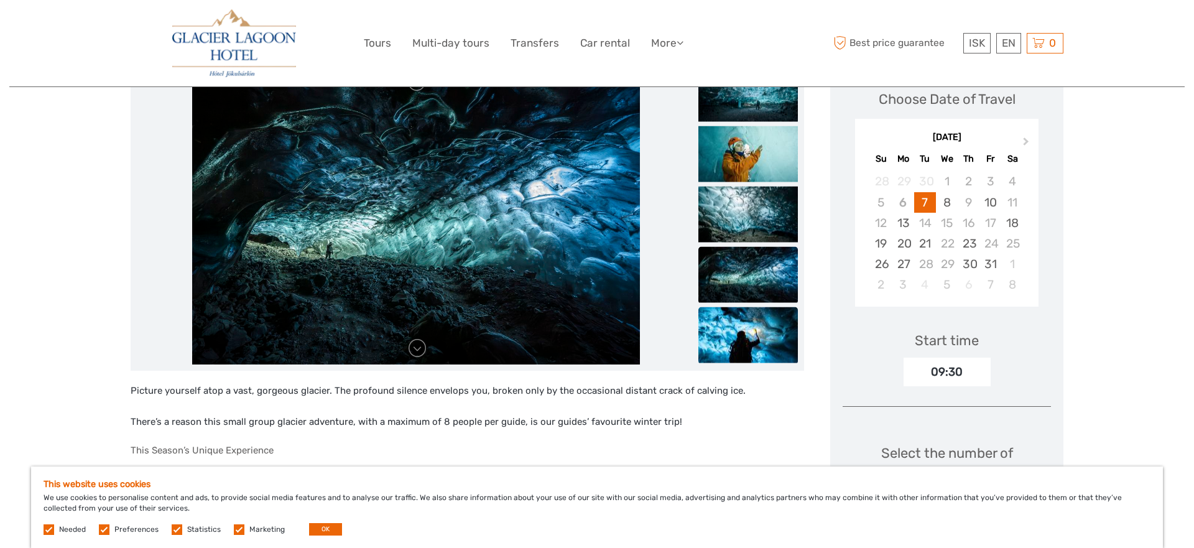
click at [743, 331] on img at bounding box center [748, 335] width 100 height 56
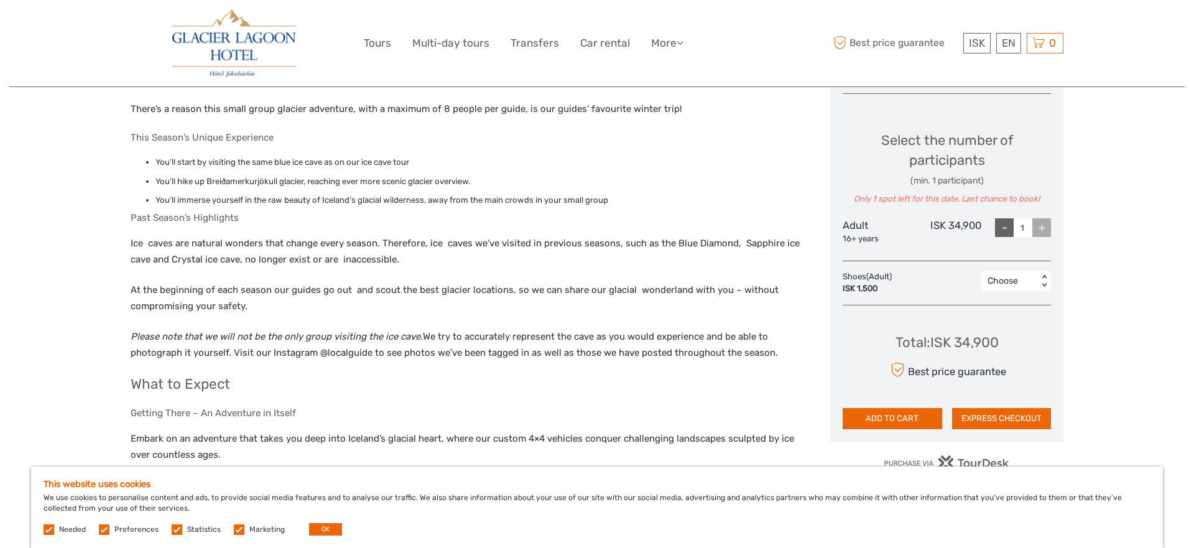
scroll to position [489, 0]
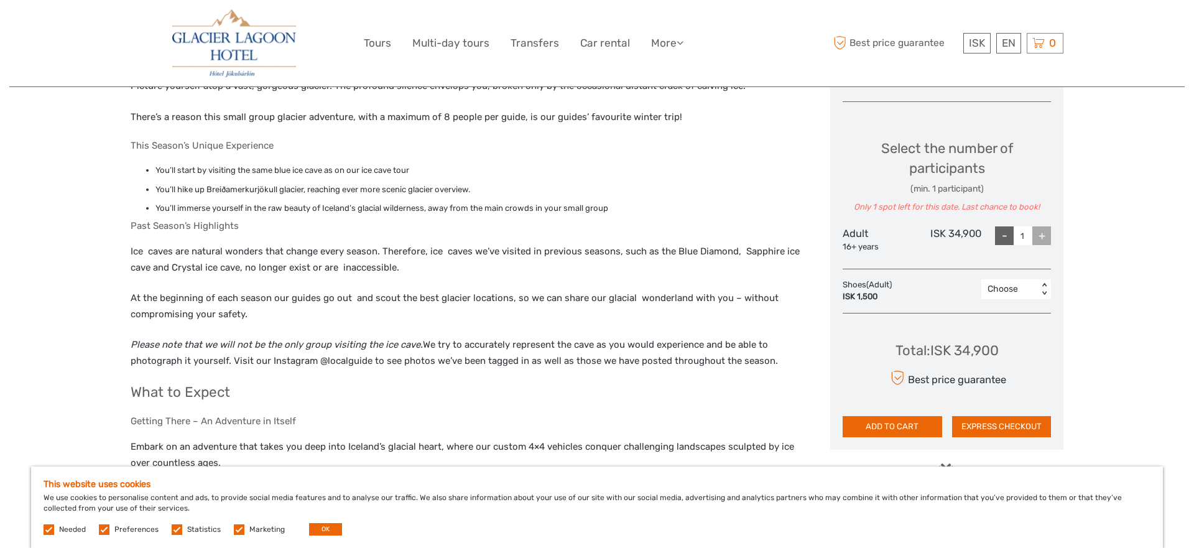
click at [1004, 287] on div "Choose" at bounding box center [1010, 289] width 44 height 12
click at [1091, 277] on div "Region / Starts from: Southeast Travel method: Self-Drive 6 hours Ice Cave Disc…" at bounding box center [596, 556] width 1175 height 2091
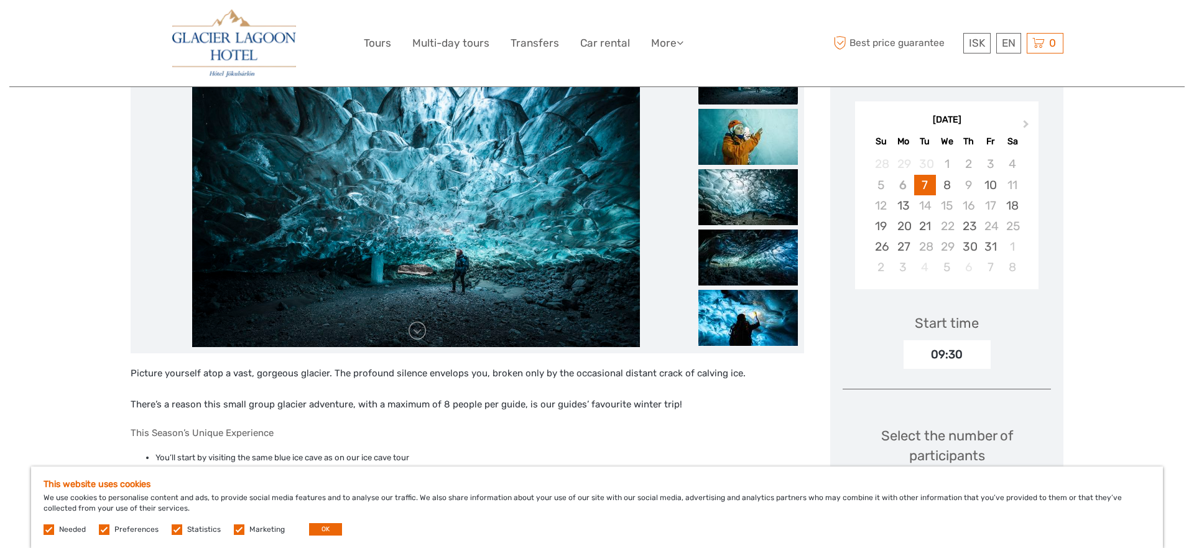
scroll to position [203, 0]
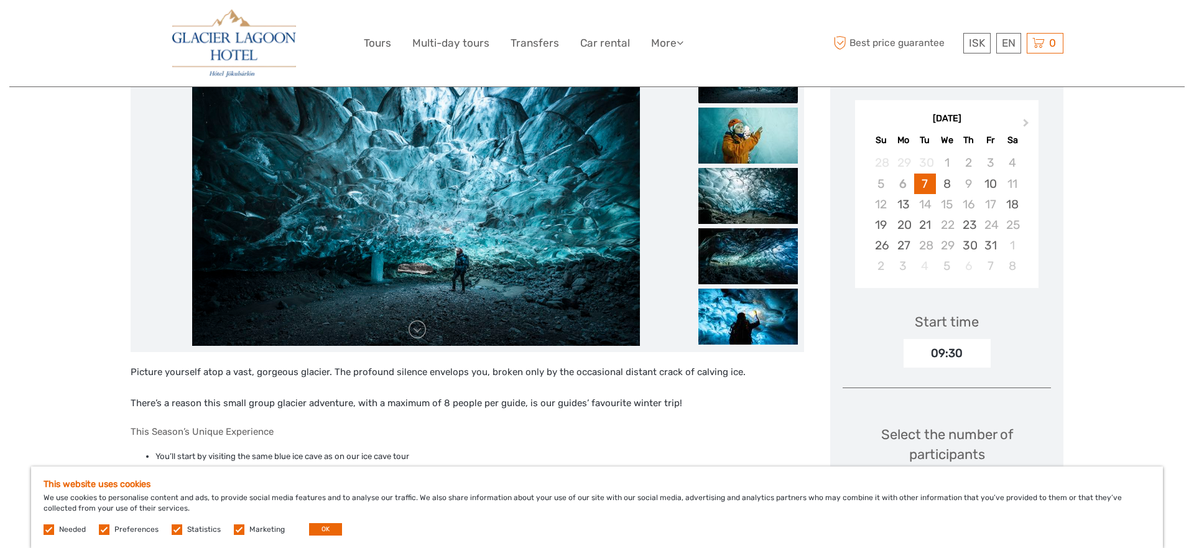
click at [977, 346] on div "09:30" at bounding box center [947, 353] width 87 height 29
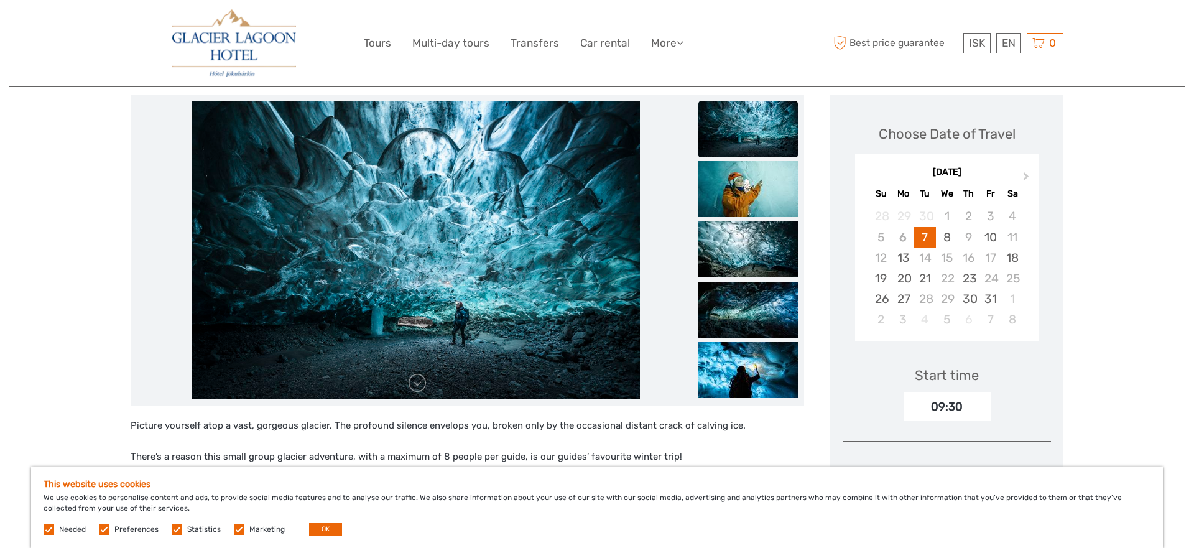
scroll to position [148, 0]
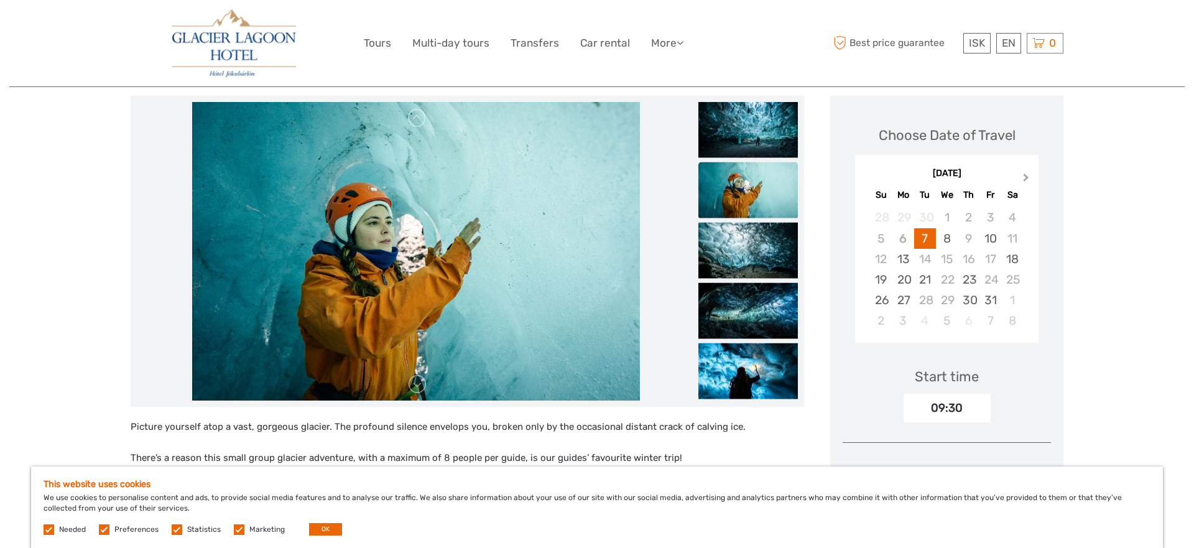
click at [1019, 175] on button "Next Month" at bounding box center [1027, 180] width 20 height 20
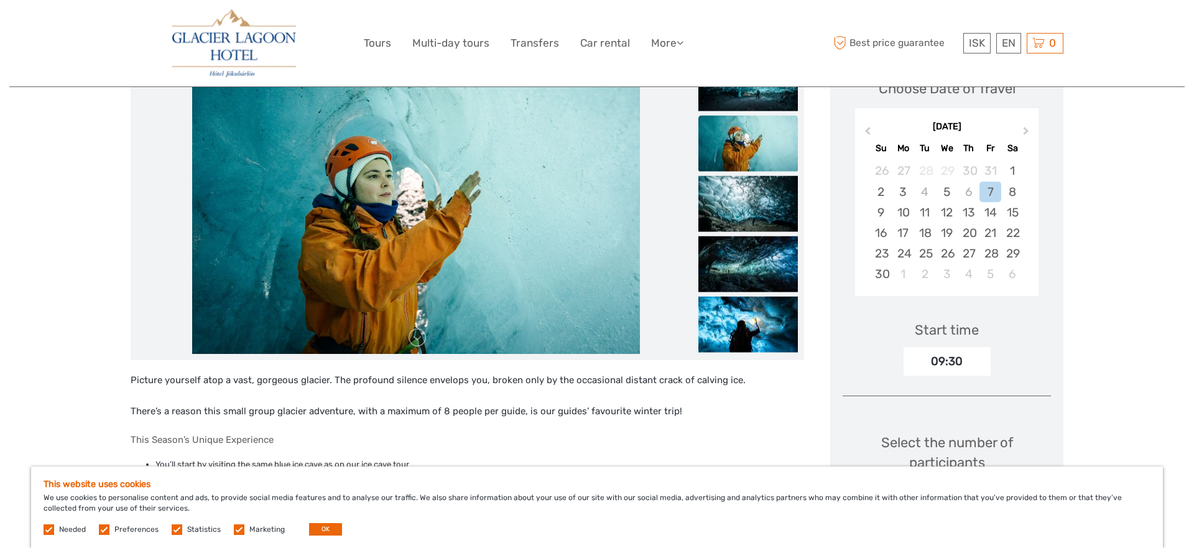
scroll to position [199, 0]
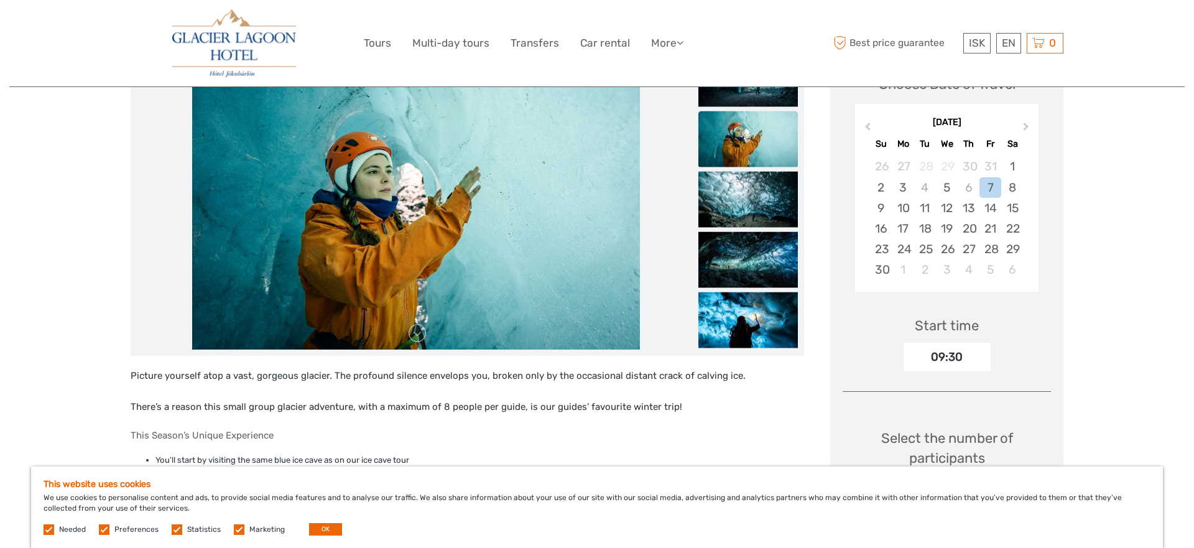
click at [757, 272] on img at bounding box center [748, 260] width 100 height 56
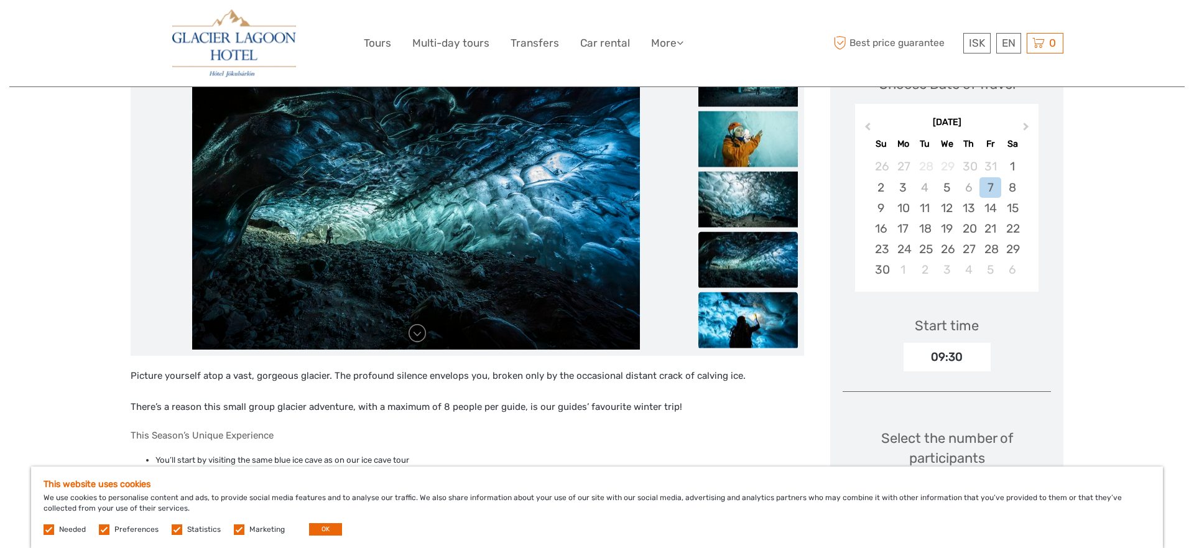
click at [738, 322] on img at bounding box center [748, 320] width 100 height 56
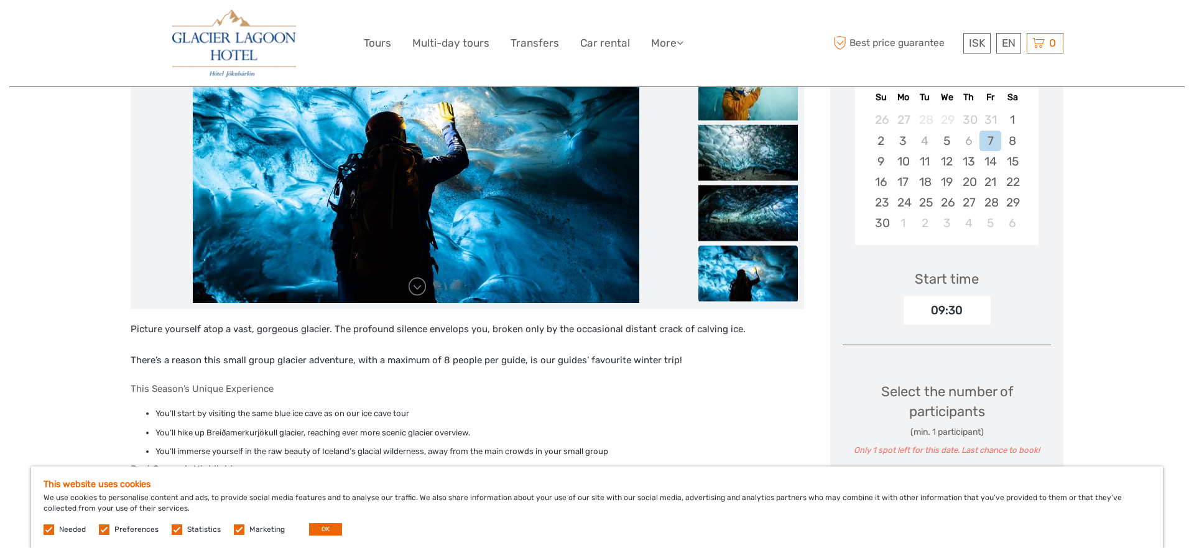
scroll to position [240, 0]
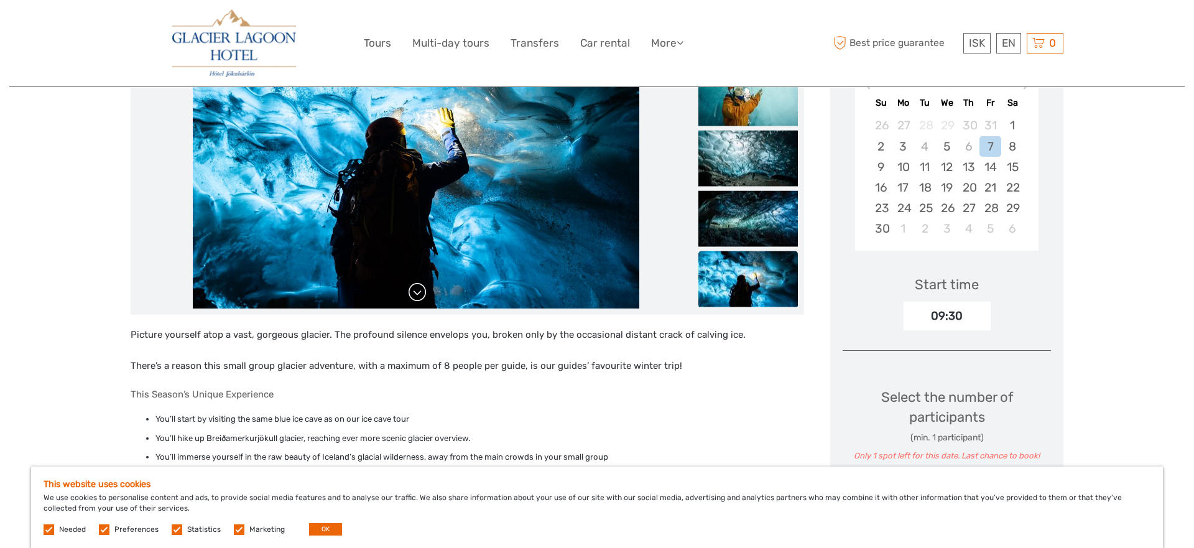
click at [417, 297] on link at bounding box center [417, 292] width 20 height 20
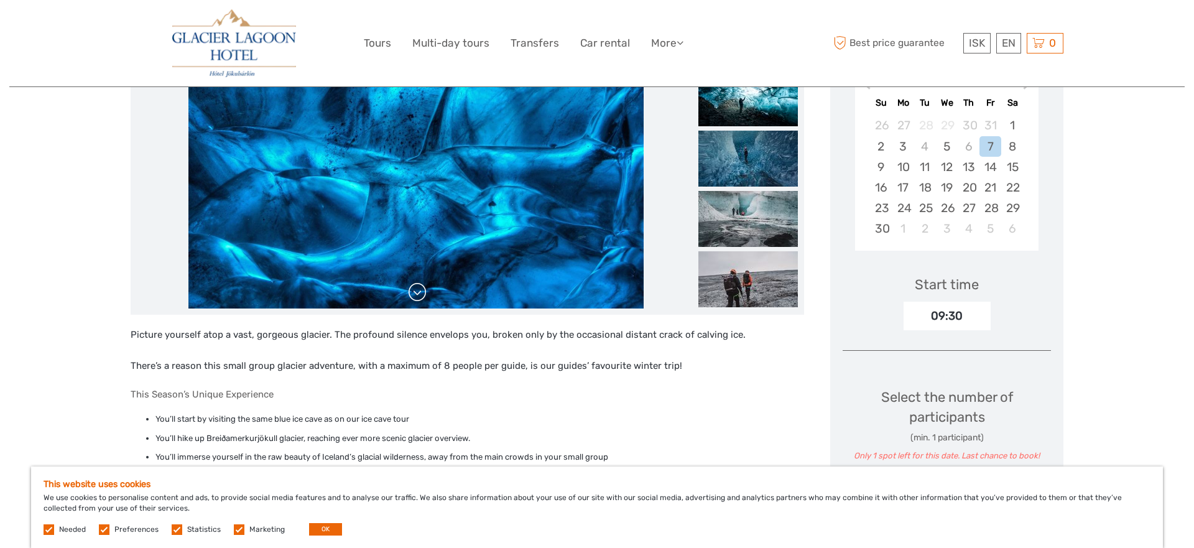
click at [417, 297] on link at bounding box center [417, 292] width 20 height 20
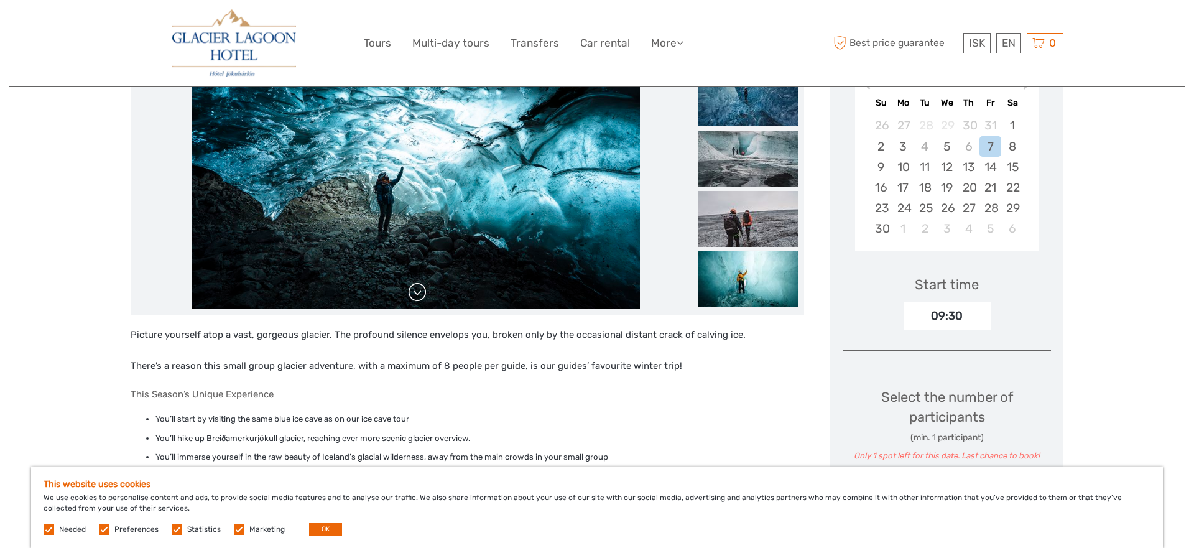
click at [417, 297] on link at bounding box center [417, 292] width 20 height 20
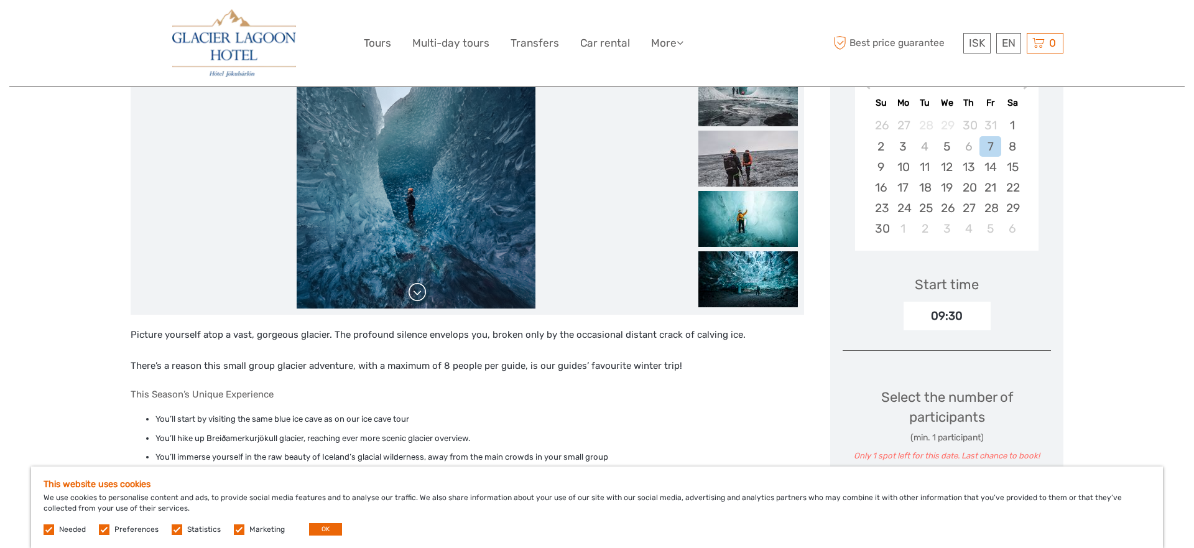
click at [417, 297] on link at bounding box center [417, 292] width 20 height 20
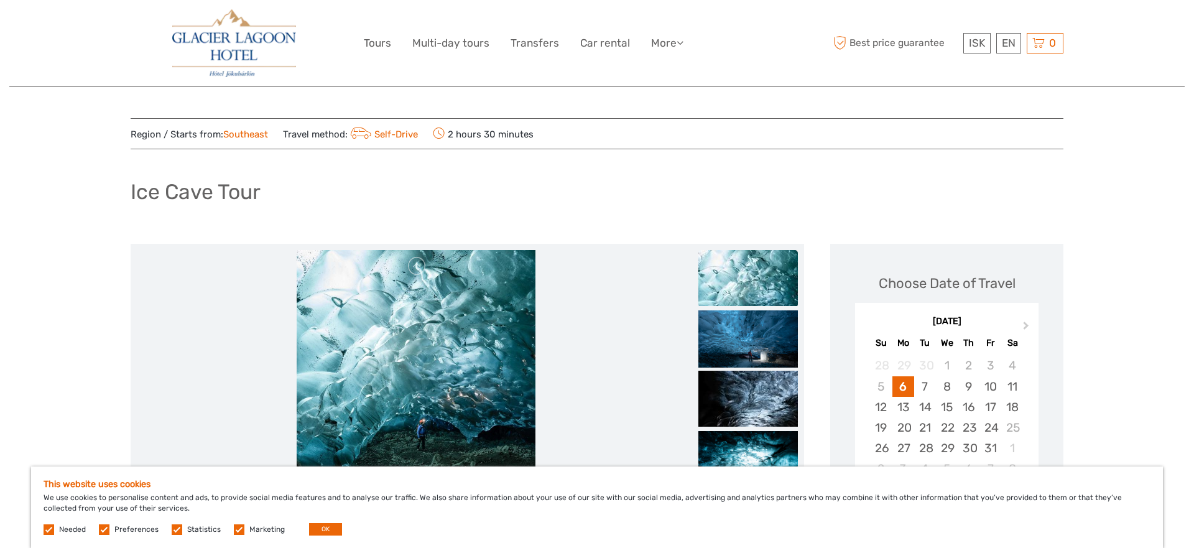
scroll to position [117, 0]
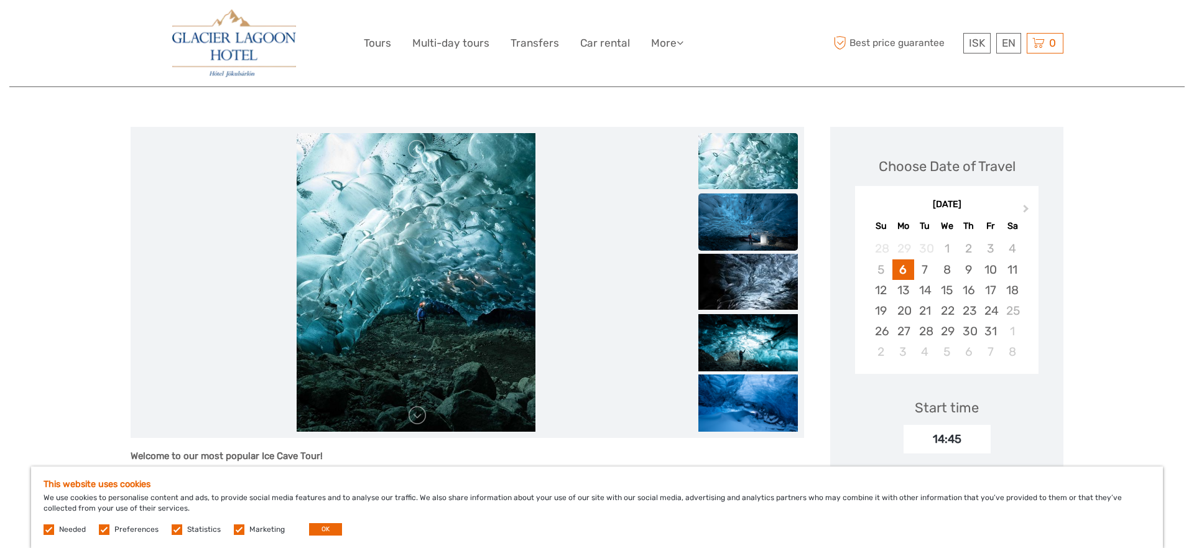
click at [726, 223] on img at bounding box center [748, 226] width 100 height 67
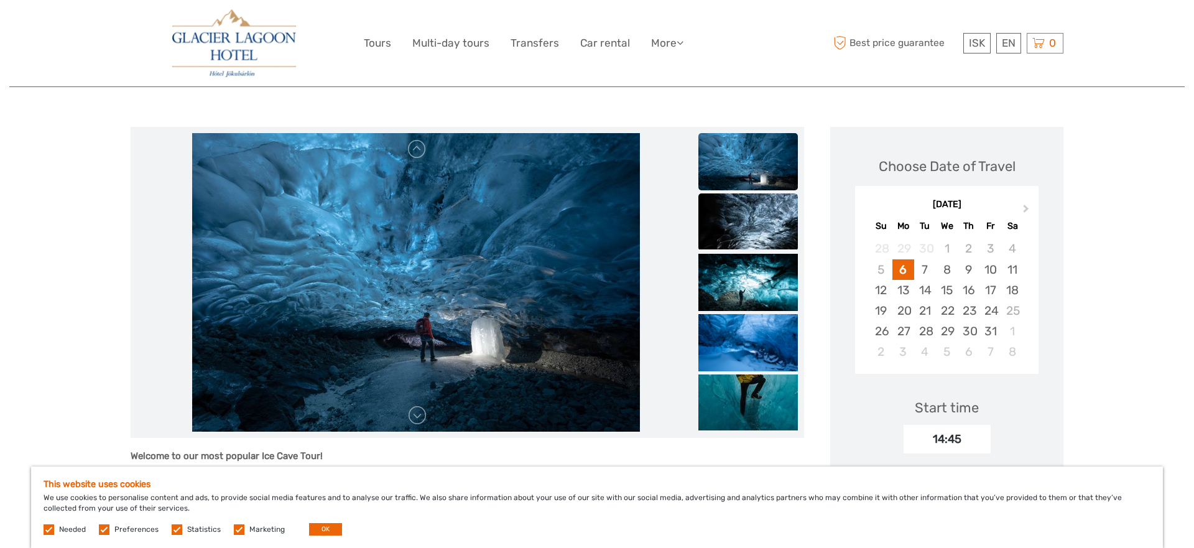
click at [741, 231] on img at bounding box center [748, 221] width 100 height 56
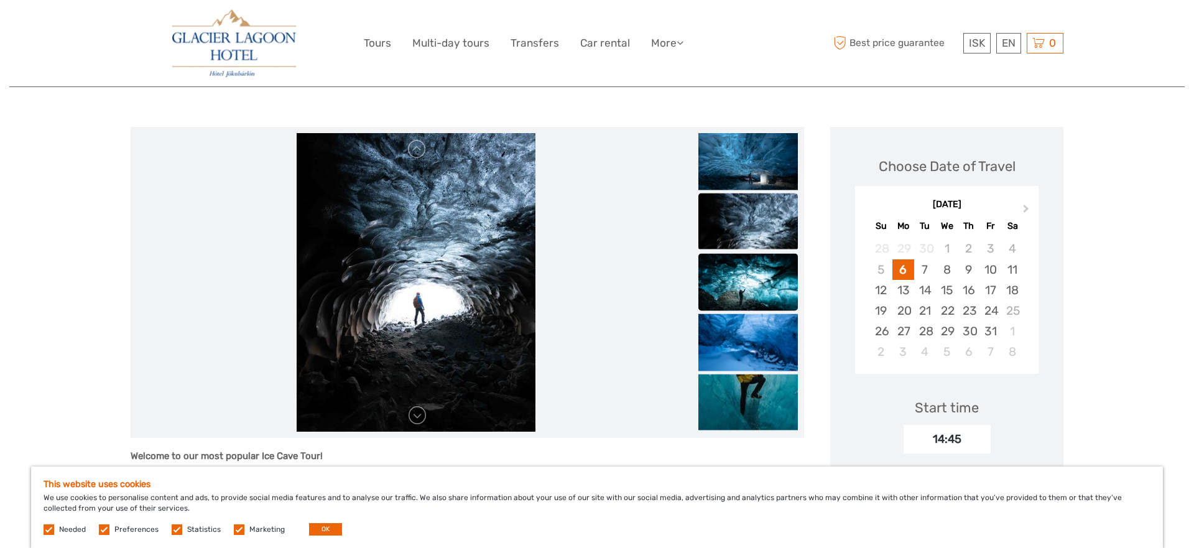
click at [740, 267] on img at bounding box center [748, 287] width 100 height 67
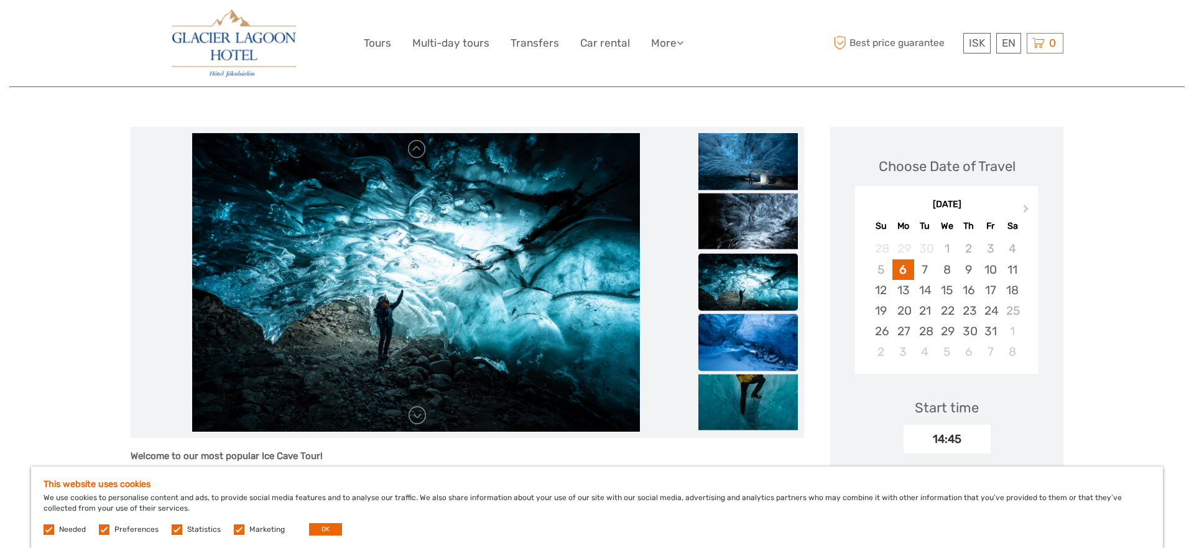
click at [743, 325] on img at bounding box center [748, 347] width 100 height 67
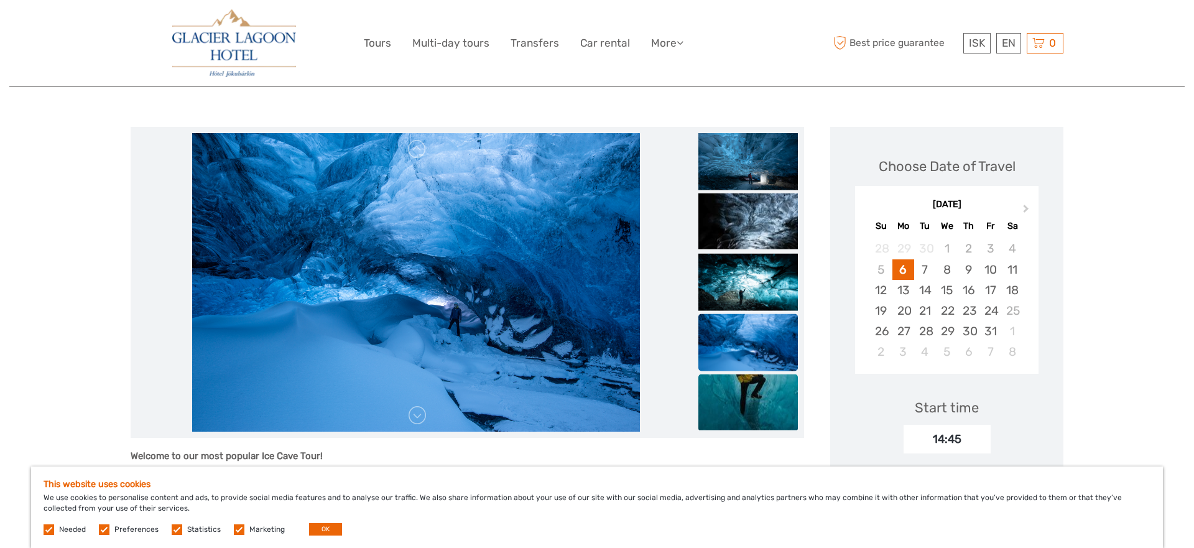
click at [740, 417] on img at bounding box center [748, 402] width 100 height 56
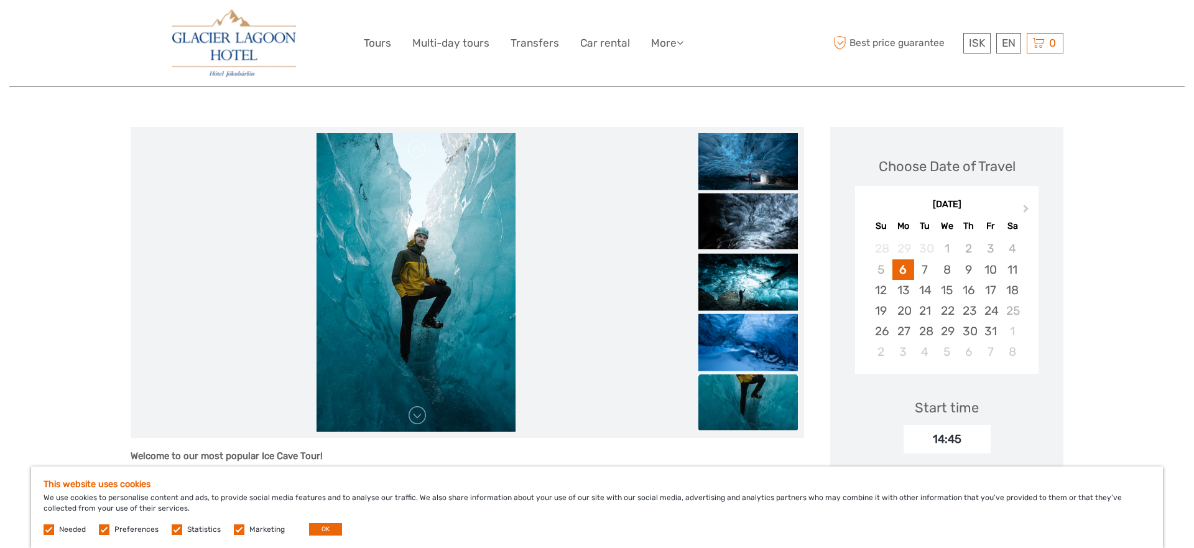
scroll to position [182, 0]
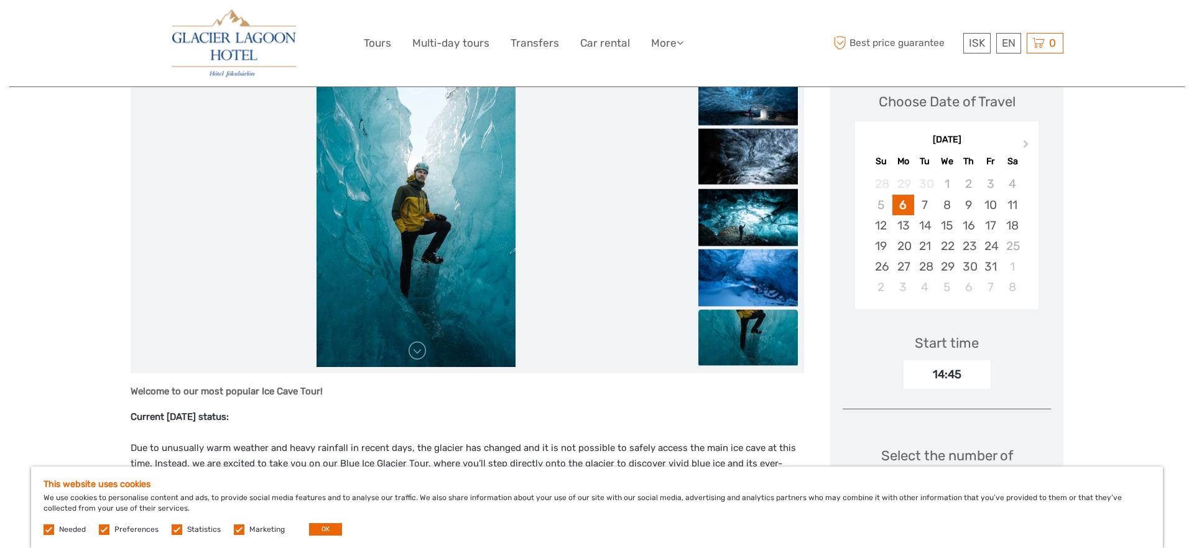
click at [431, 353] on img at bounding box center [416, 217] width 199 height 299
click at [424, 354] on link at bounding box center [417, 351] width 20 height 20
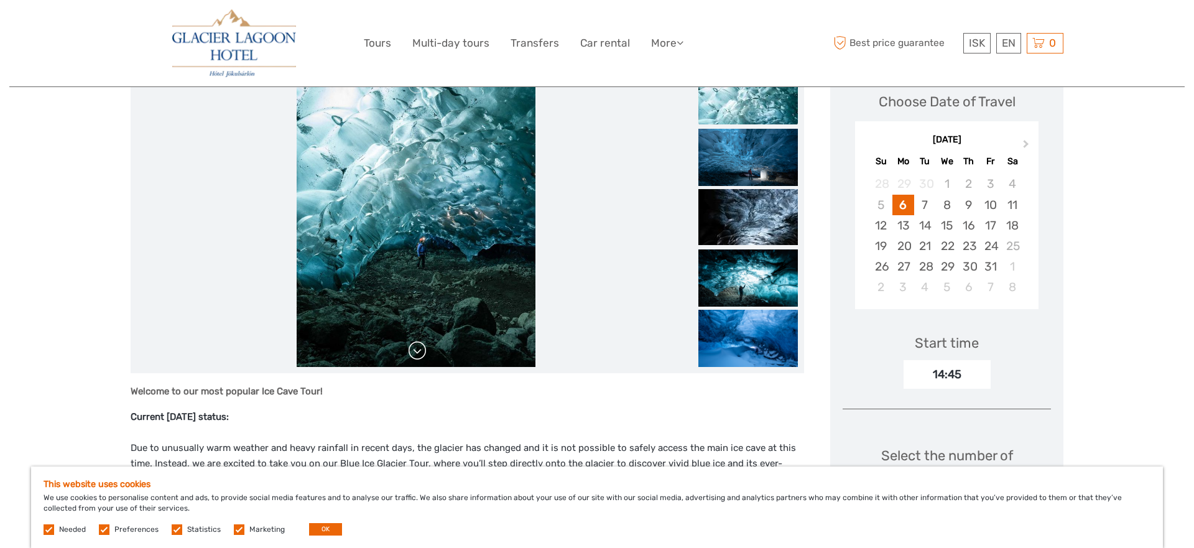
click at [422, 354] on link at bounding box center [417, 351] width 20 height 20
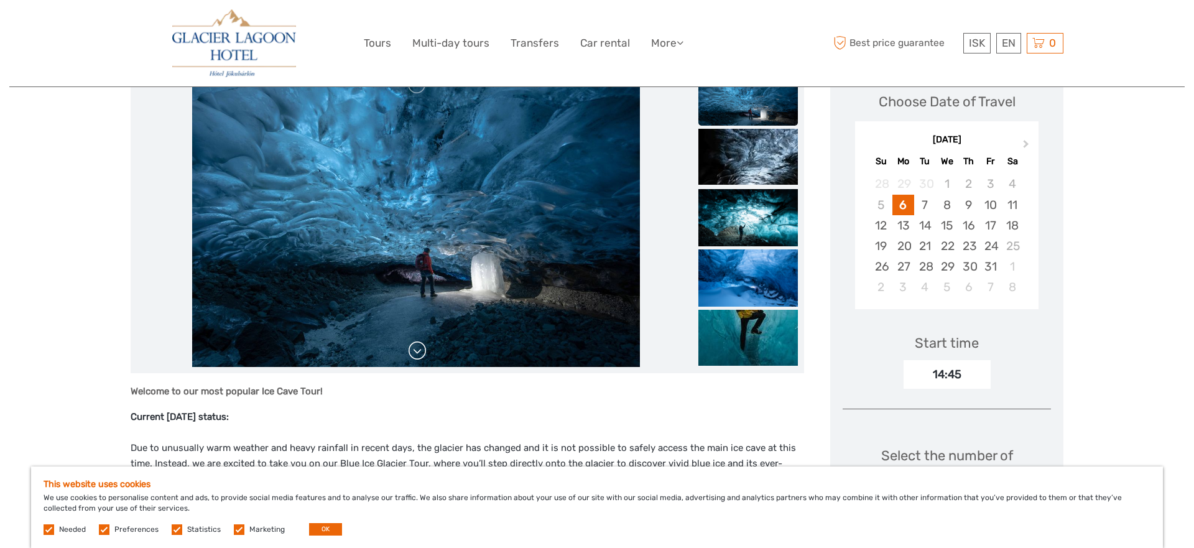
click at [422, 354] on link at bounding box center [417, 351] width 20 height 20
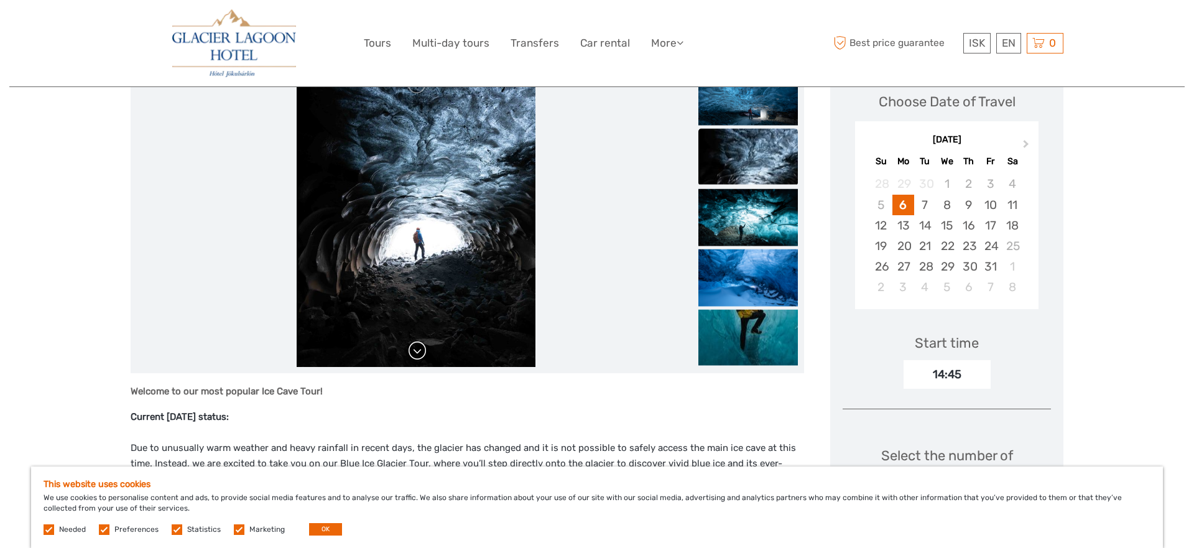
click at [422, 354] on link at bounding box center [417, 351] width 20 height 20
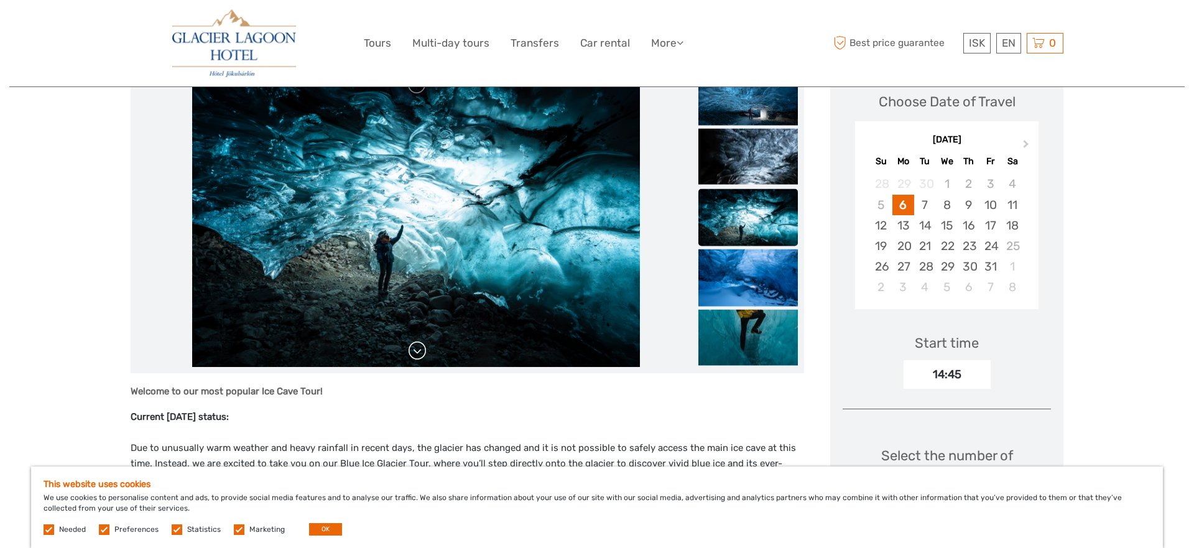
click at [422, 354] on link at bounding box center [417, 351] width 20 height 20
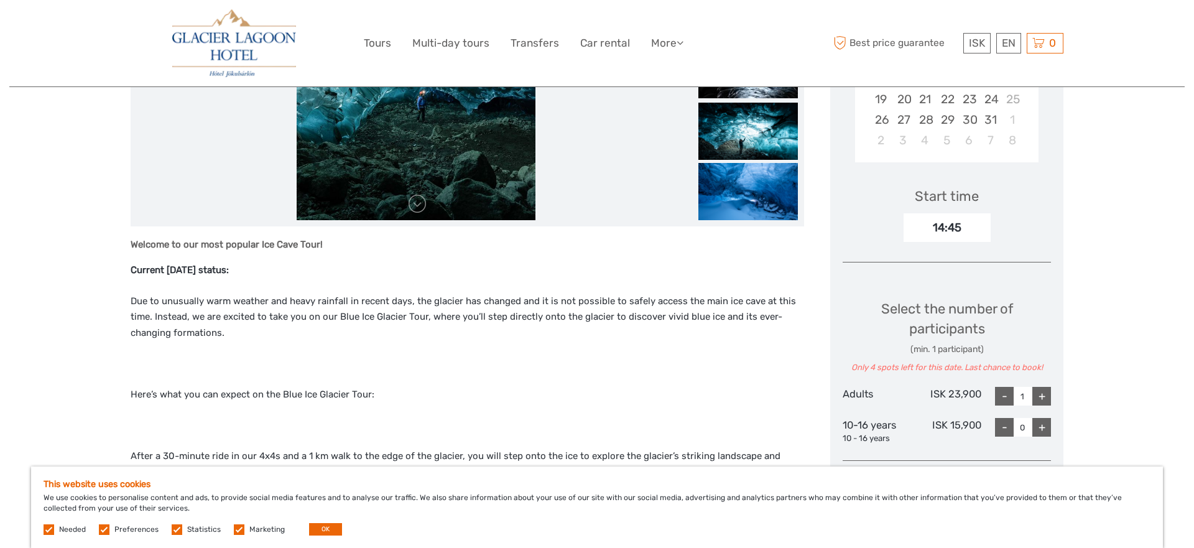
scroll to position [0, 0]
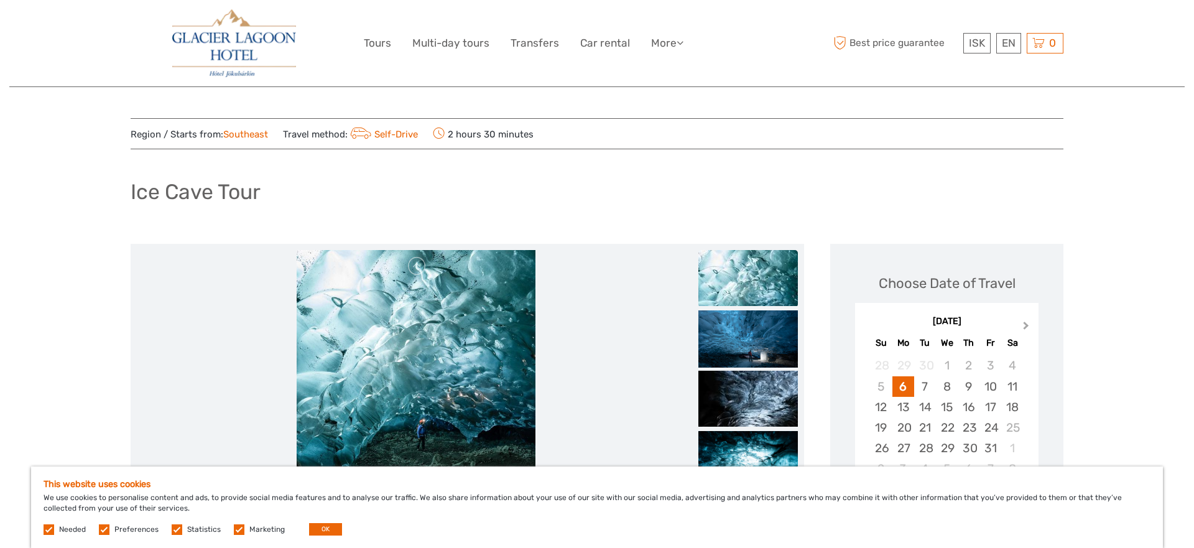
click at [1026, 324] on span "Next Month" at bounding box center [1026, 328] width 0 height 18
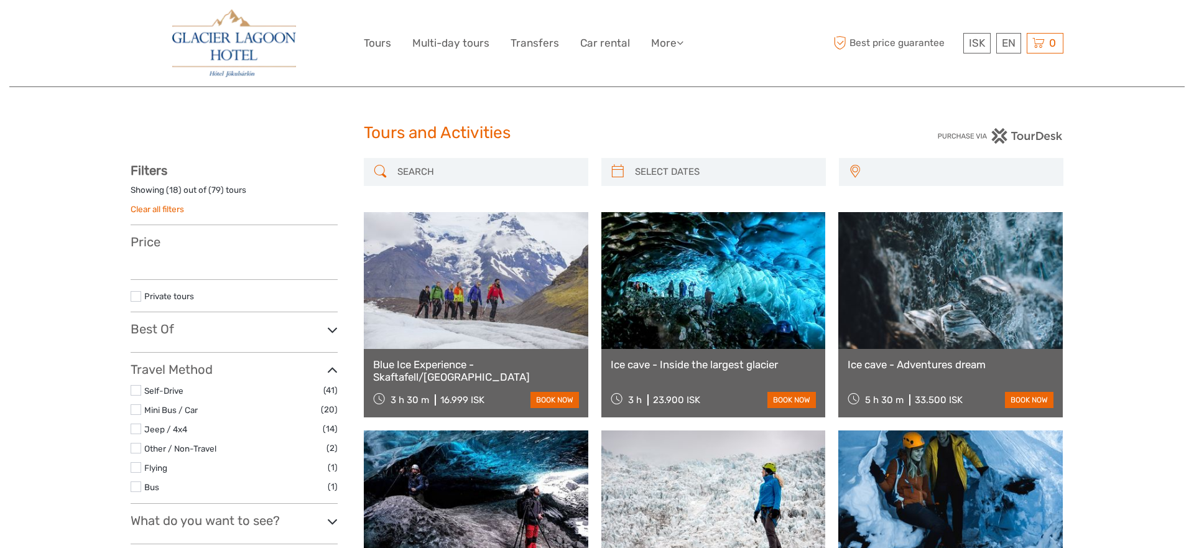
select select
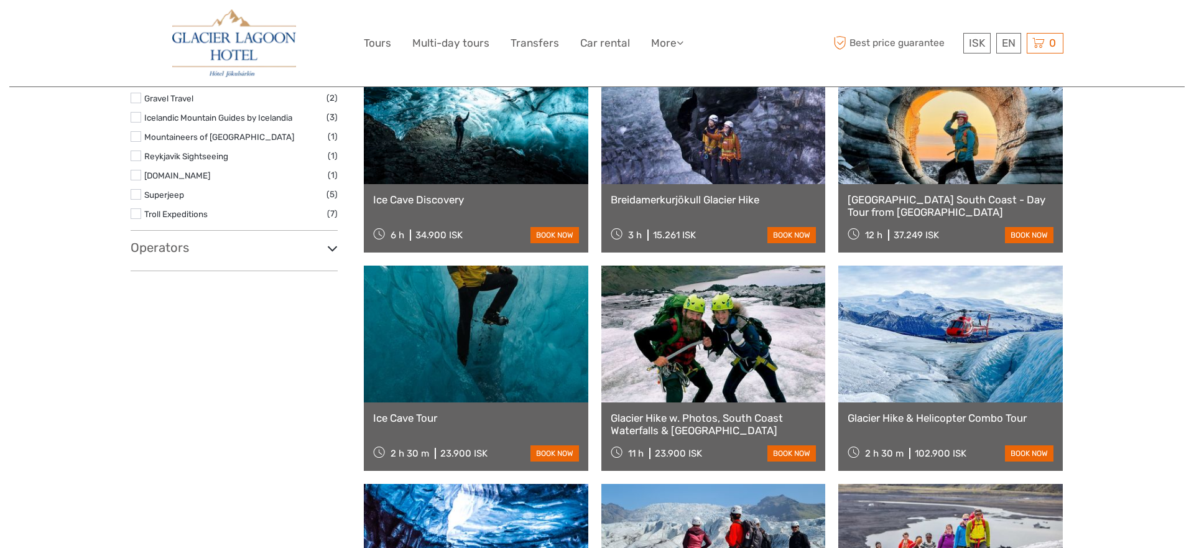
select select
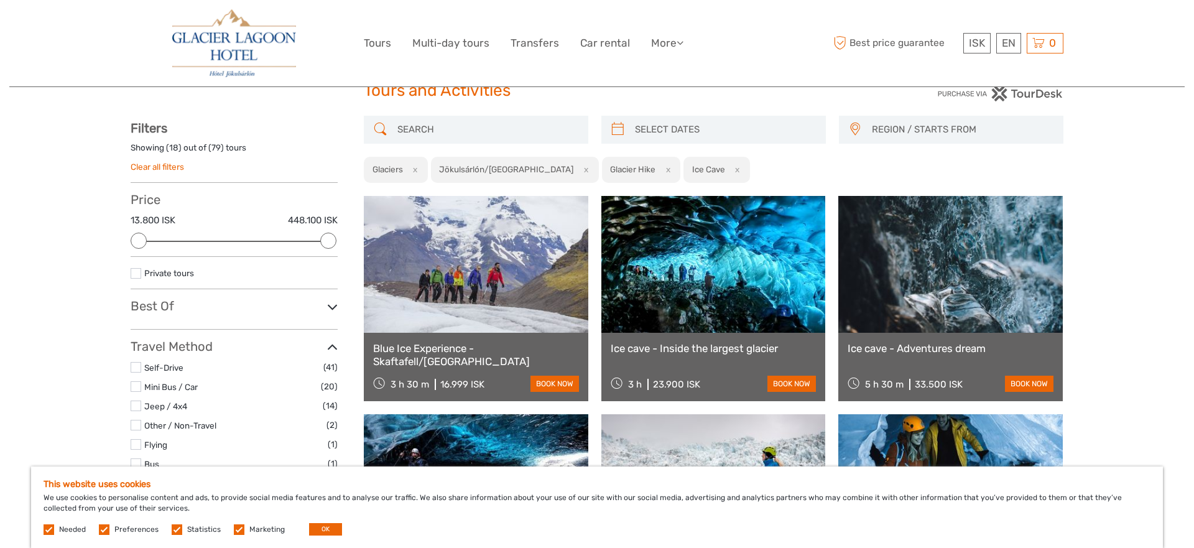
scroll to position [32, 0]
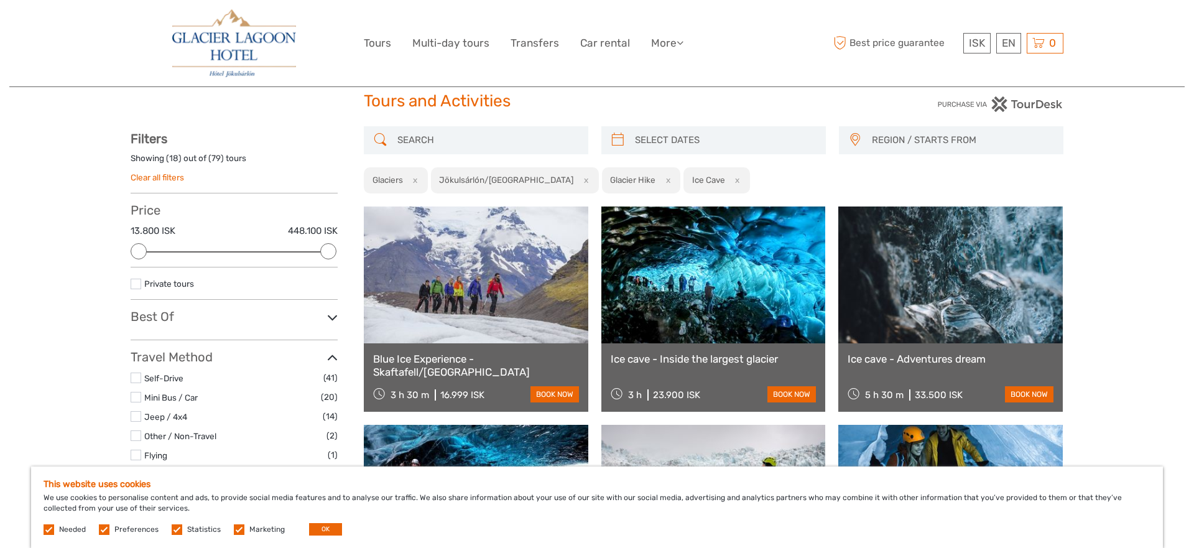
click at [226, 35] on img at bounding box center [233, 43] width 123 height 68
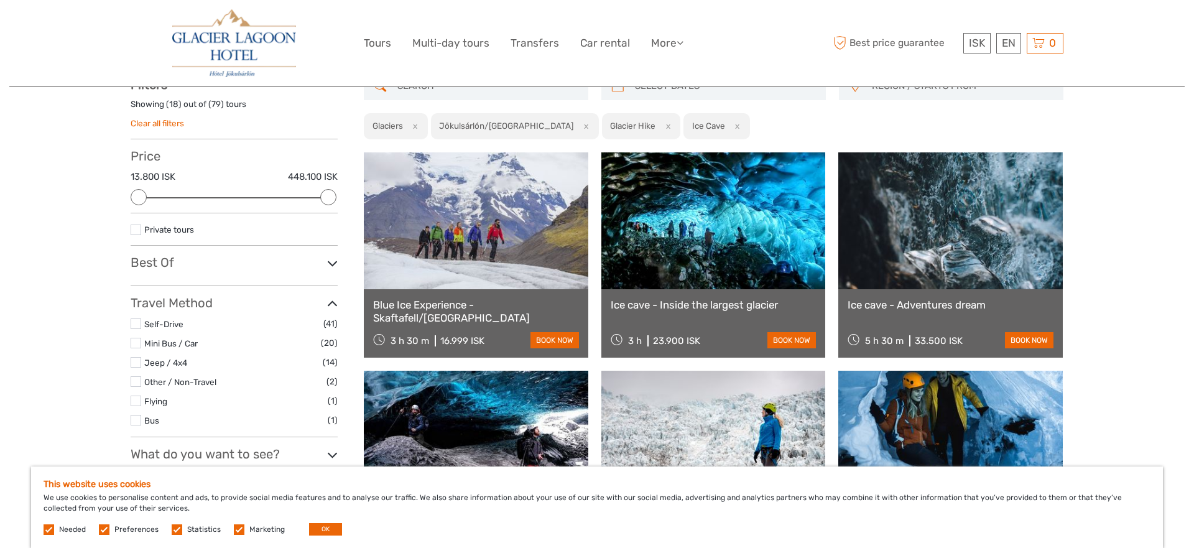
scroll to position [76, 0]
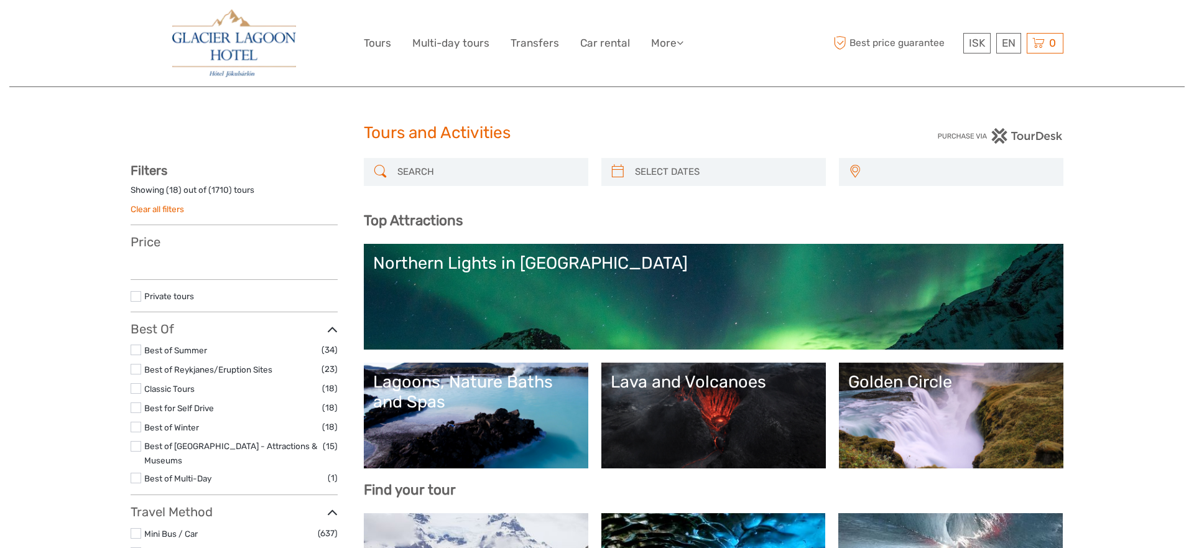
select select
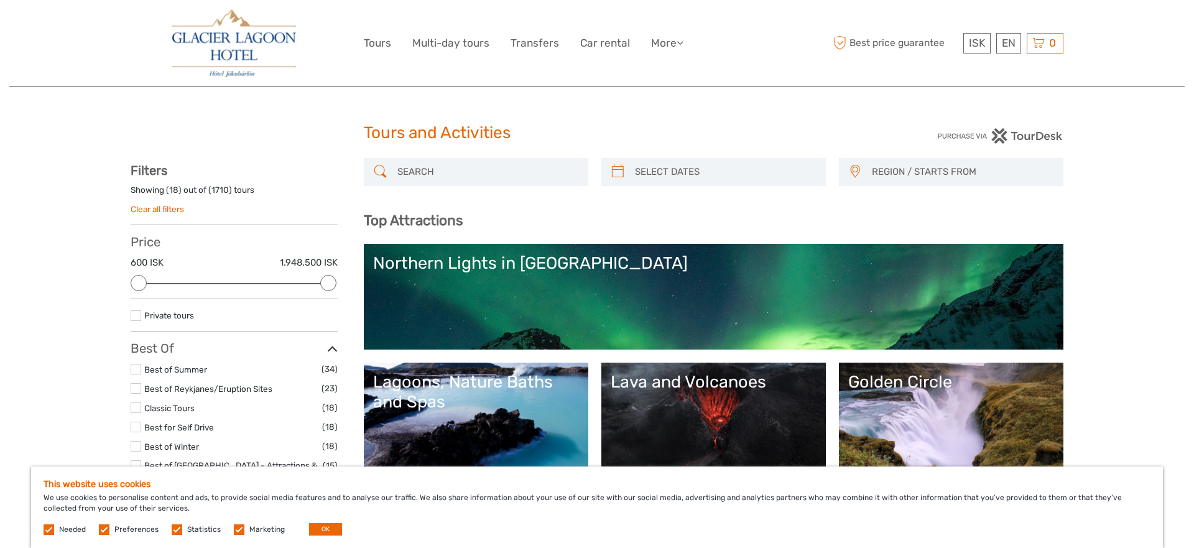
click at [217, 47] on img at bounding box center [233, 43] width 123 height 68
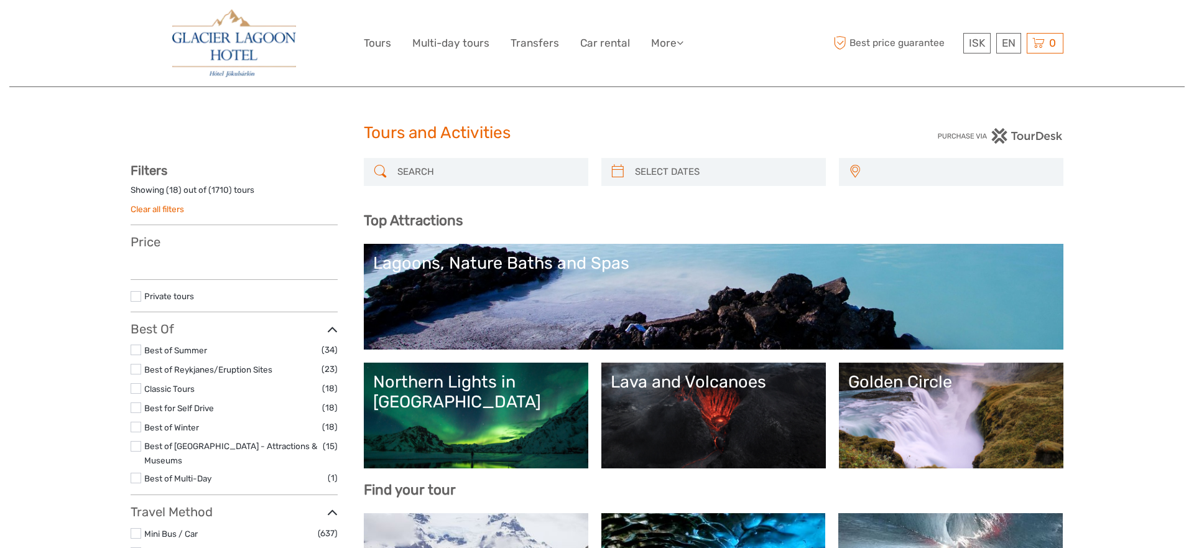
select select
